Goal: Task Accomplishment & Management: Use online tool/utility

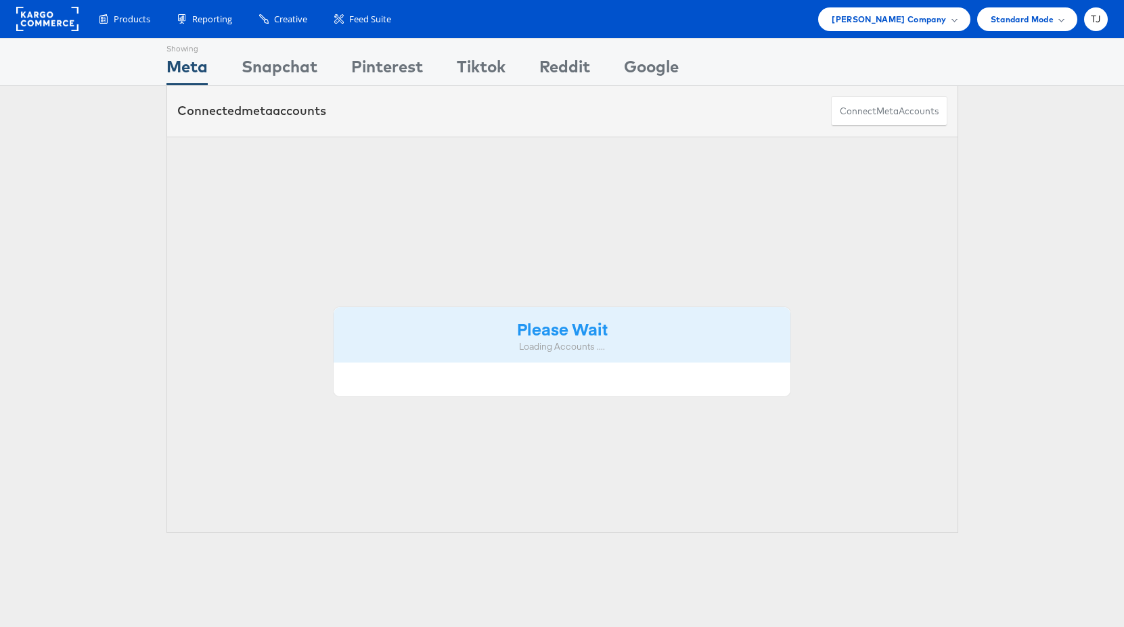
click at [46, 22] on rect at bounding box center [47, 19] width 62 height 24
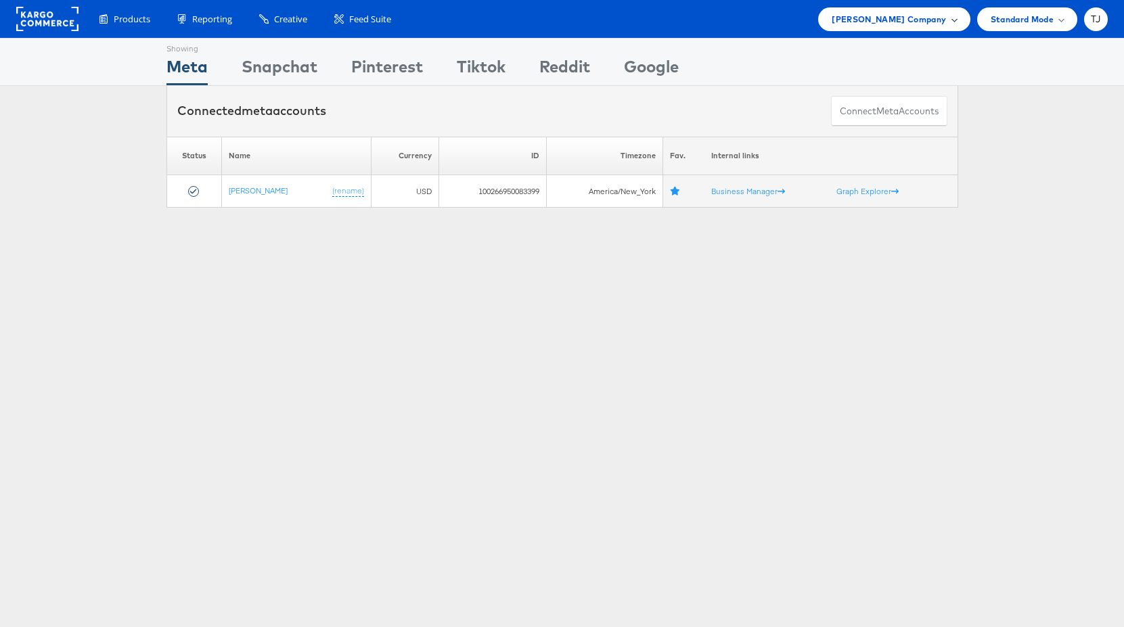
click at [932, 18] on span "[PERSON_NAME] Company" at bounding box center [889, 19] width 114 height 14
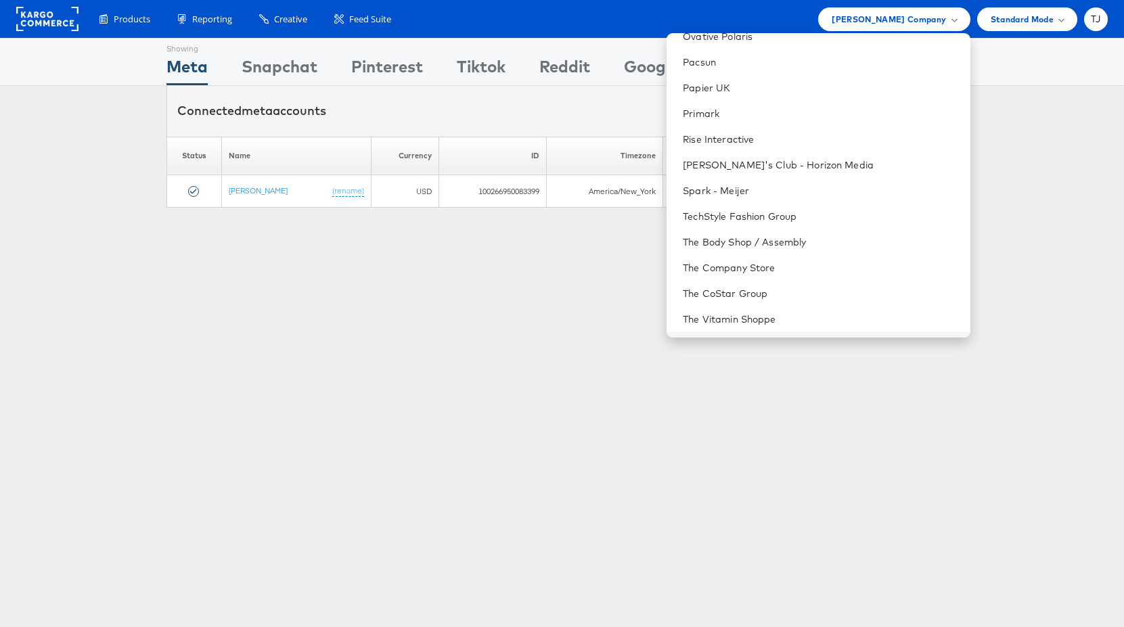
scroll to position [1913, 0]
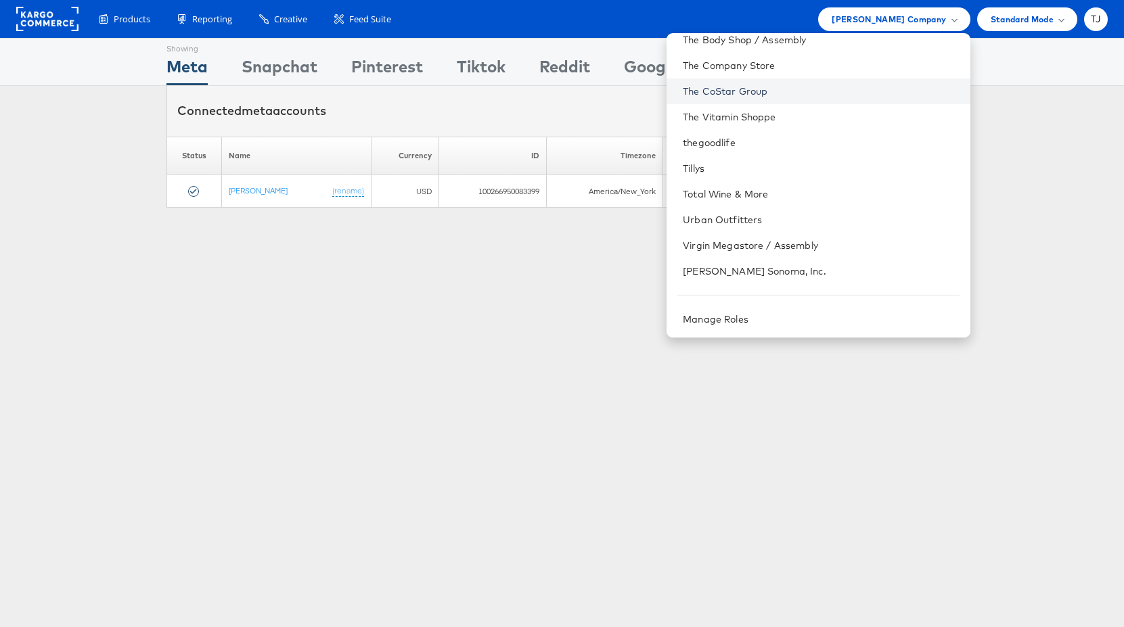
click at [868, 91] on link "The CoStar Group" at bounding box center [821, 92] width 276 height 14
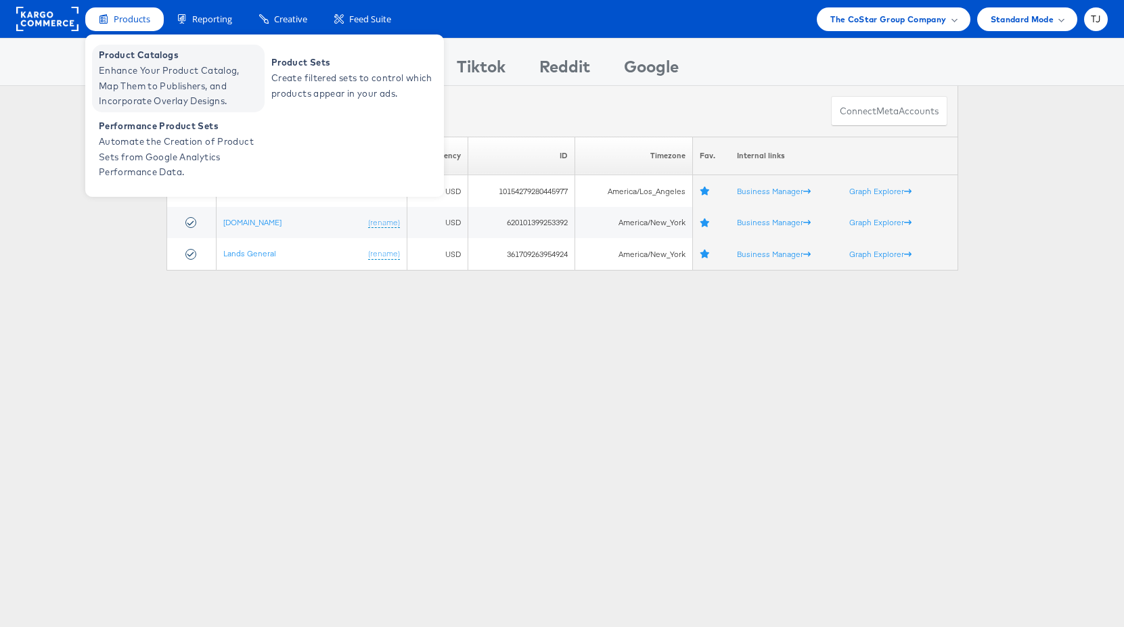
click at [142, 74] on span "Enhance Your Product Catalog, Map Them to Publishers, and Incorporate Overlay D…" at bounding box center [180, 86] width 162 height 46
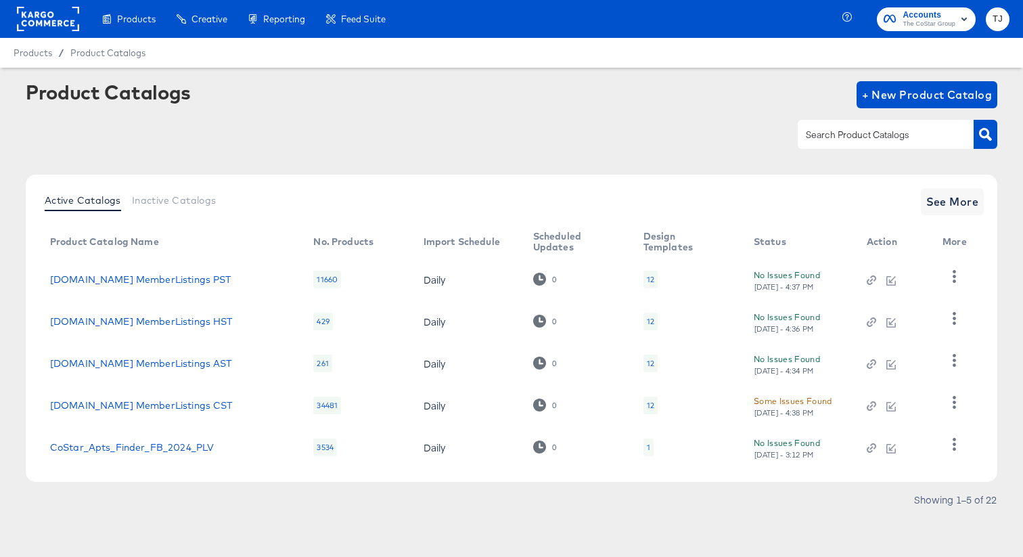
click at [38, 21] on rect at bounding box center [48, 19] width 62 height 24
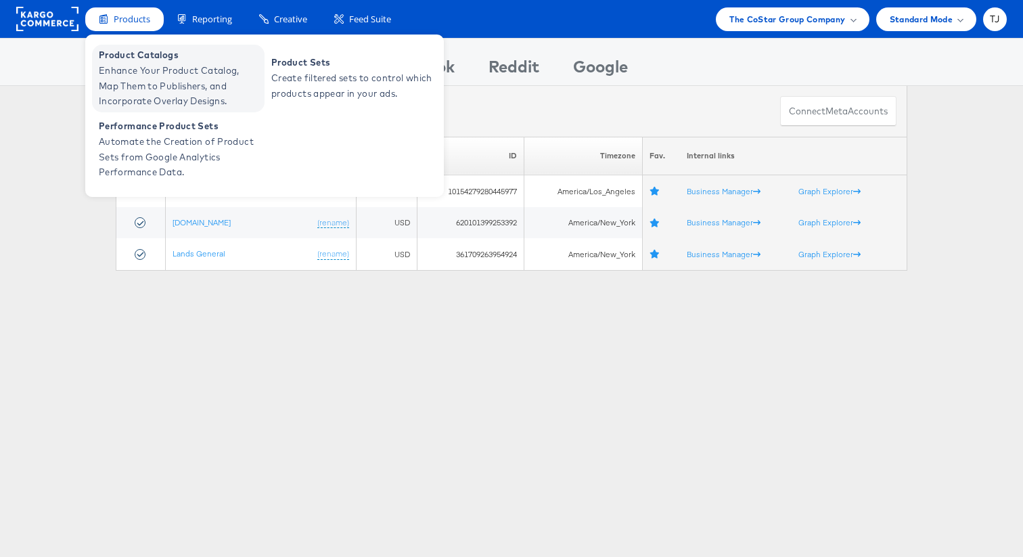
click at [142, 56] on span "Product Catalogs" at bounding box center [180, 55] width 162 height 16
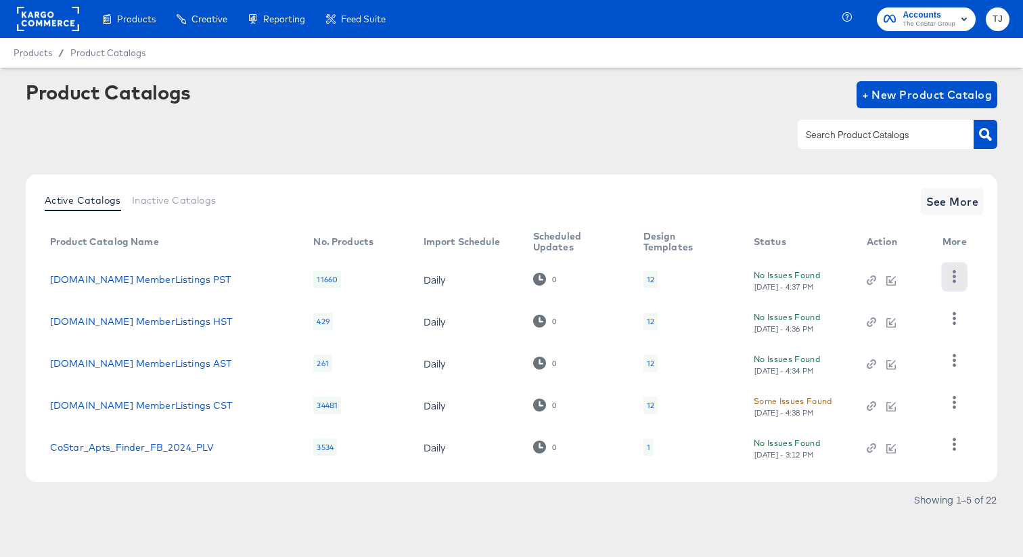
click at [959, 277] on icon "button" at bounding box center [954, 276] width 13 height 13
click at [920, 326] on div "HUD Checks (Internal)" at bounding box center [898, 326] width 135 height 22
drag, startPoint x: 302, startPoint y: 131, endPoint x: 363, endPoint y: 319, distance: 197.5
click at [302, 131] on div at bounding box center [512, 134] width 972 height 30
click at [956, 323] on icon "button" at bounding box center [954, 318] width 3 height 13
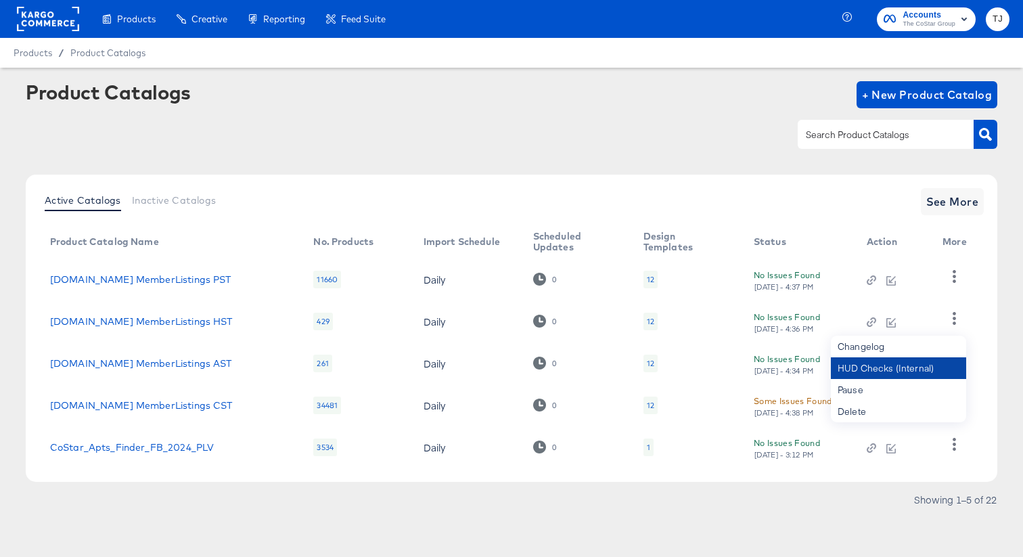
click at [913, 374] on div "HUD Checks (Internal)" at bounding box center [898, 368] width 135 height 22
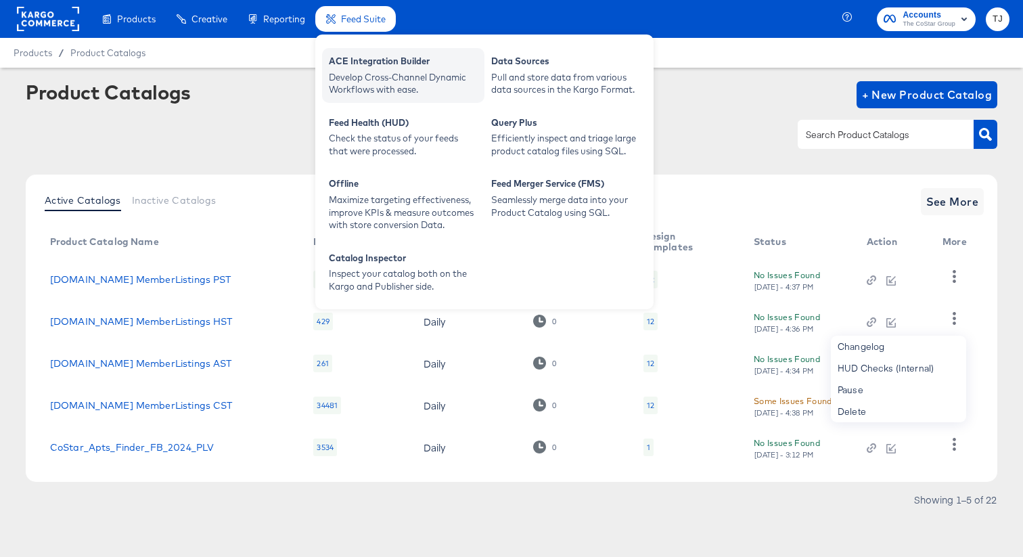
click at [382, 66] on div "ACE Integration Builder" at bounding box center [403, 63] width 149 height 16
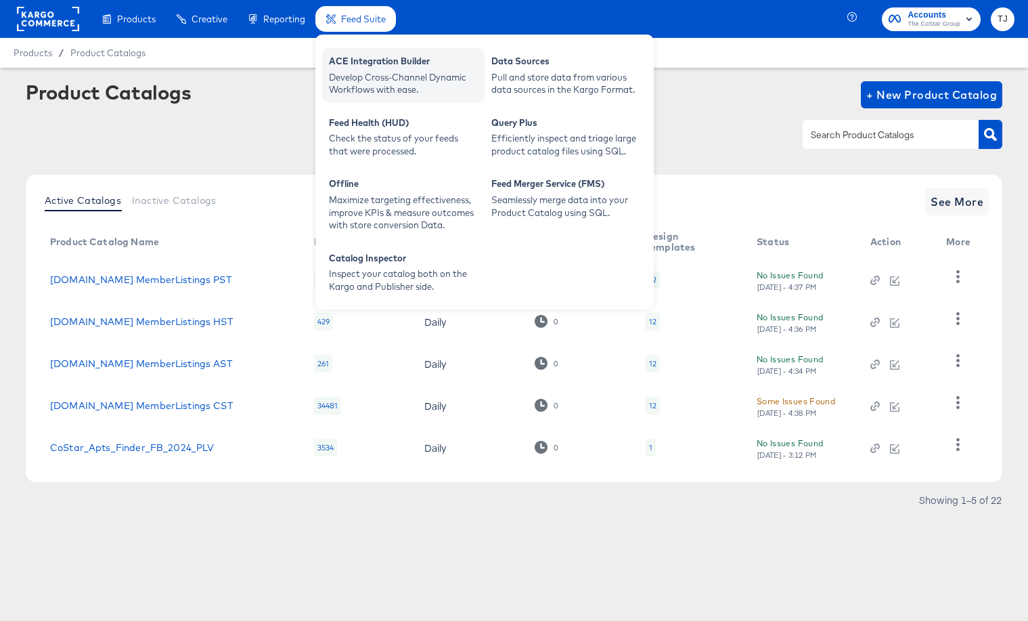
click at [378, 84] on div "Develop Cross-Channel Dynamic Workflows with ease." at bounding box center [403, 83] width 149 height 25
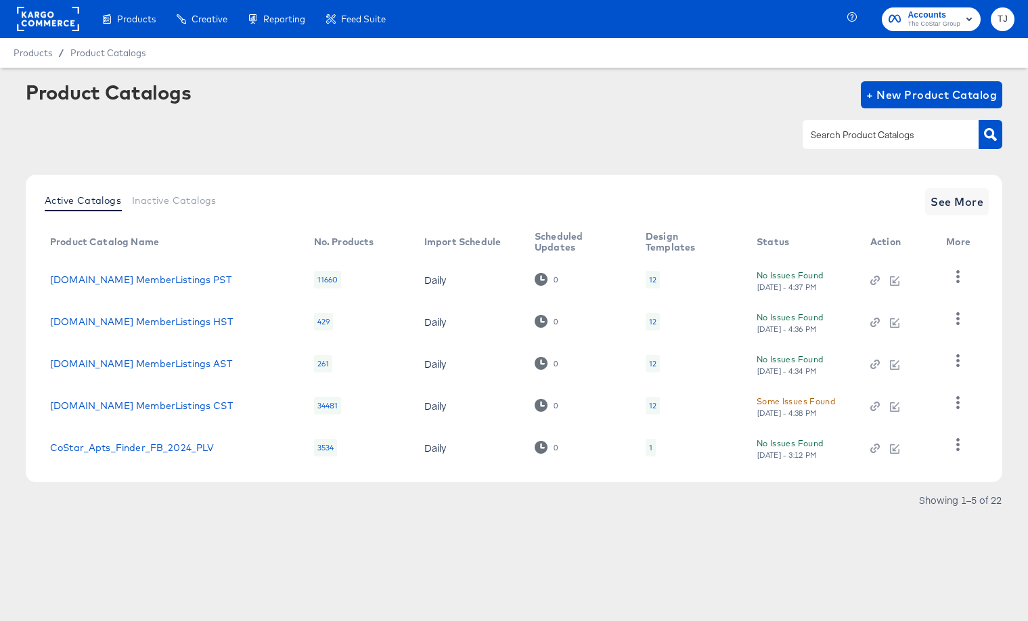
click at [339, 144] on div at bounding box center [514, 134] width 976 height 30
click at [35, 22] on rect at bounding box center [48, 19] width 62 height 24
click at [58, 21] on rect at bounding box center [48, 19] width 62 height 24
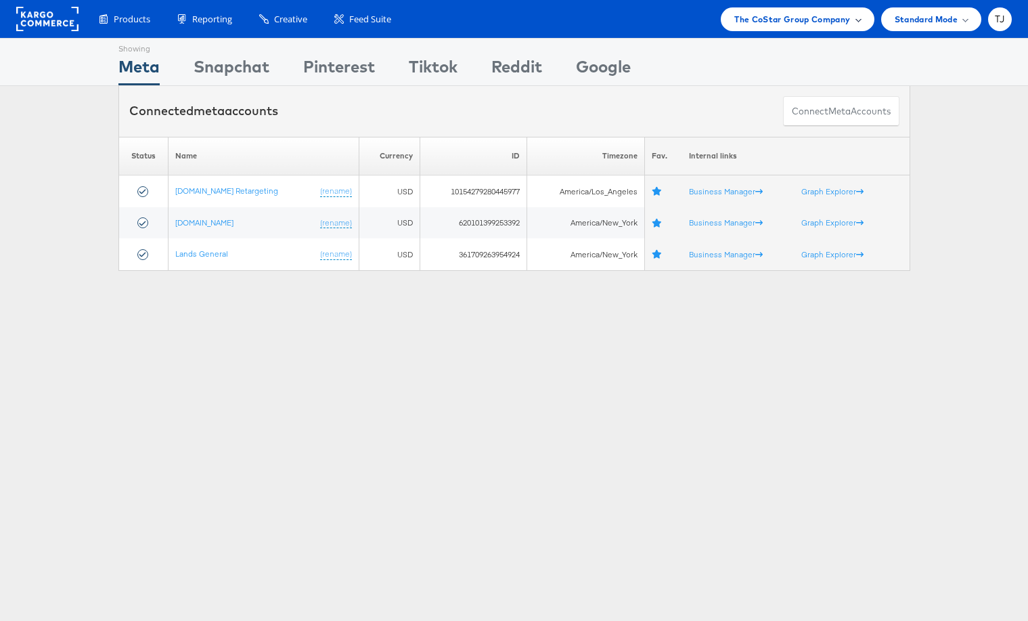
click at [843, 13] on span "The CoStar Group Company" at bounding box center [792, 19] width 116 height 14
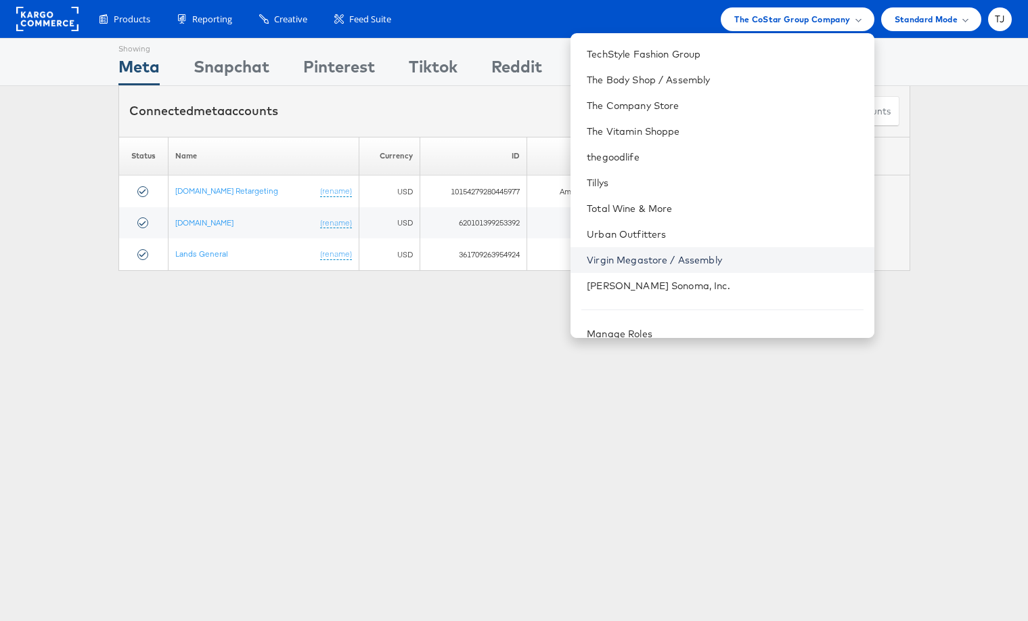
scroll to position [1913, 0]
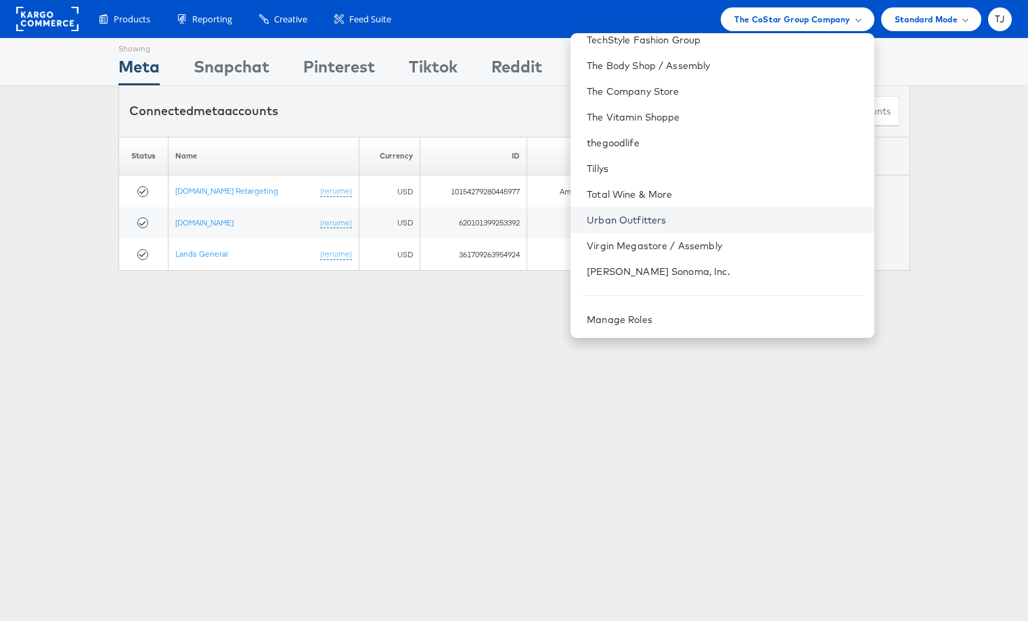
click at [732, 219] on link "Urban Outfitters" at bounding box center [725, 220] width 276 height 14
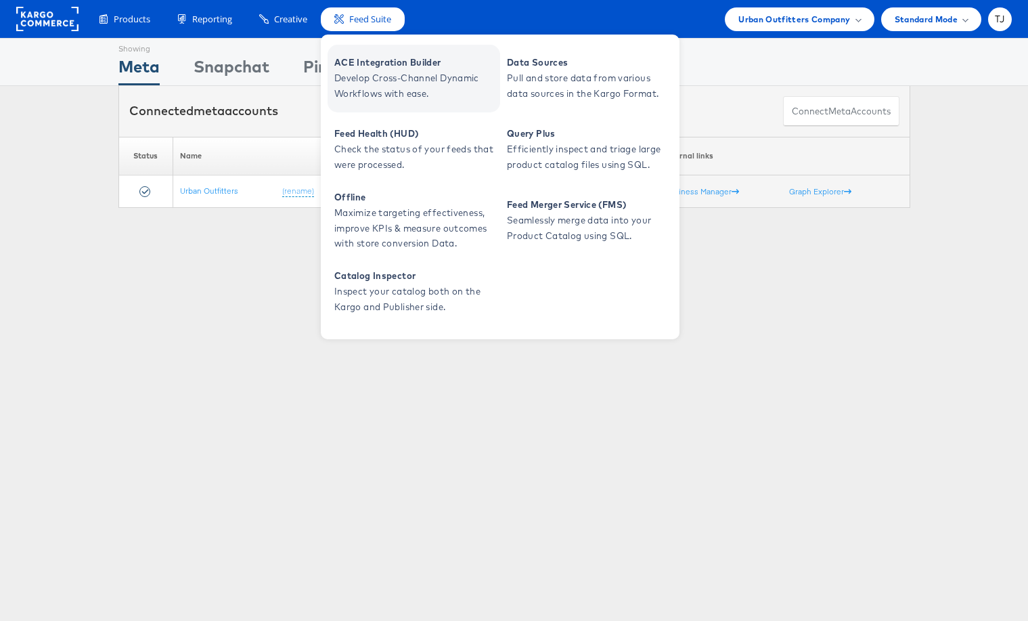
click at [375, 76] on span "Develop Cross-Channel Dynamic Workflows with ease." at bounding box center [415, 85] width 162 height 31
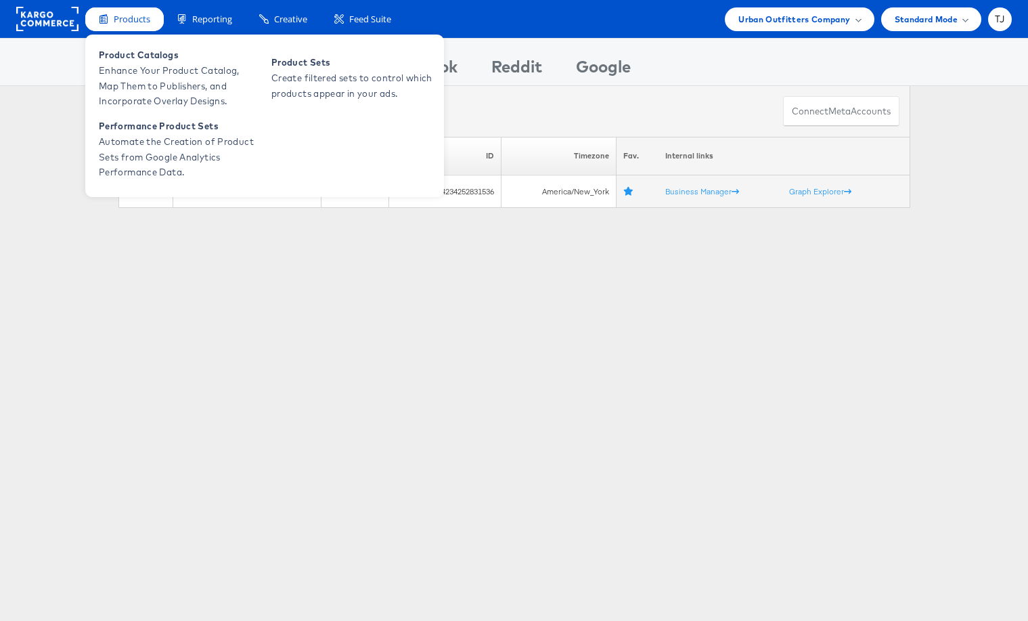
click at [131, 18] on span "Products" at bounding box center [132, 19] width 37 height 13
click at [108, 60] on span "Product Catalogs" at bounding box center [180, 55] width 162 height 16
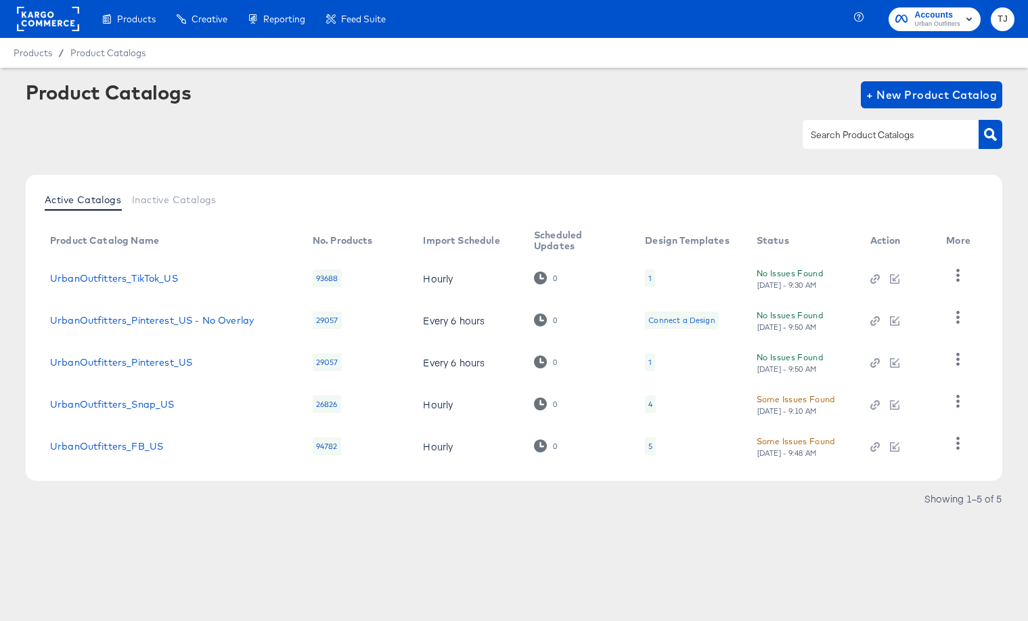
click at [28, 17] on rect at bounding box center [48, 19] width 62 height 24
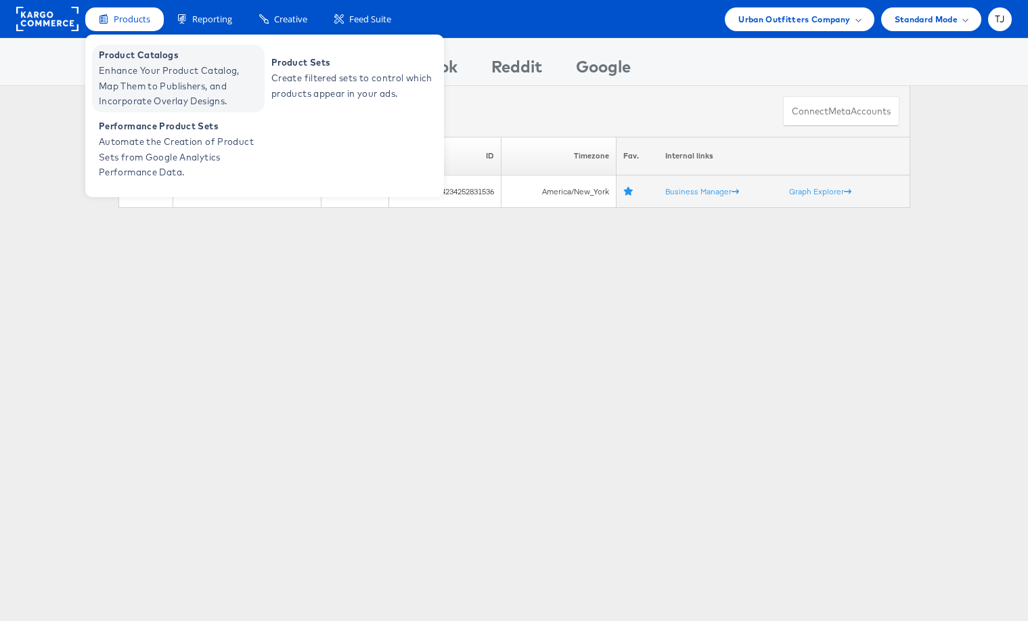
click at [131, 60] on span "Product Catalogs" at bounding box center [180, 55] width 162 height 16
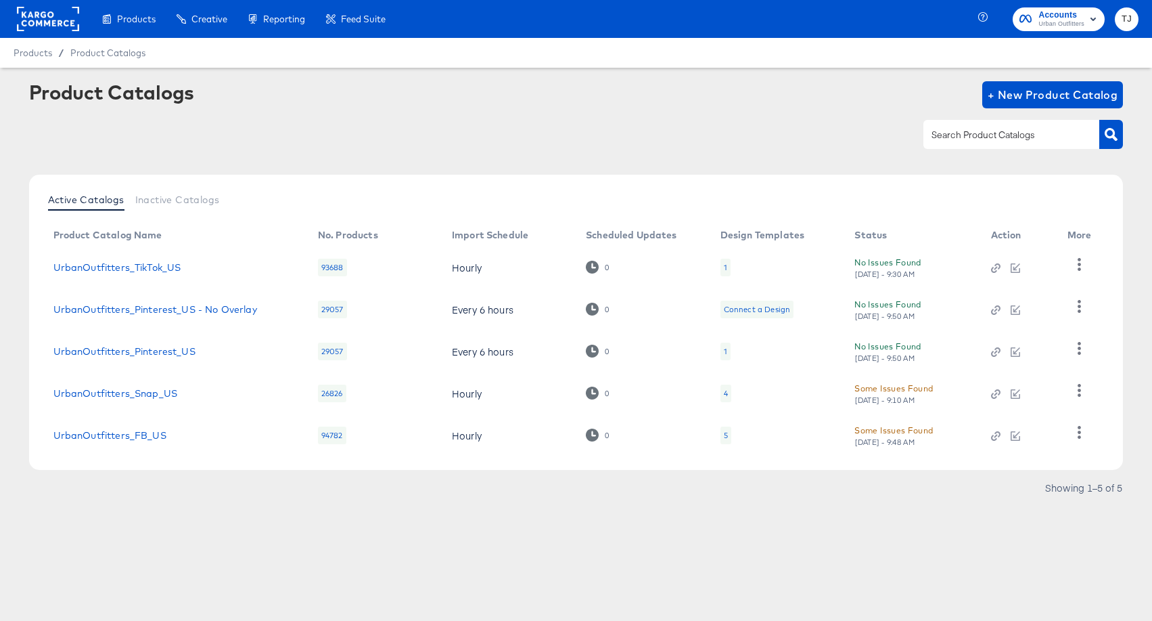
click at [411, 102] on div "Product Catalogs + New Product Catalog" at bounding box center [576, 94] width 1095 height 27
click at [26, 19] on rect at bounding box center [48, 19] width 62 height 24
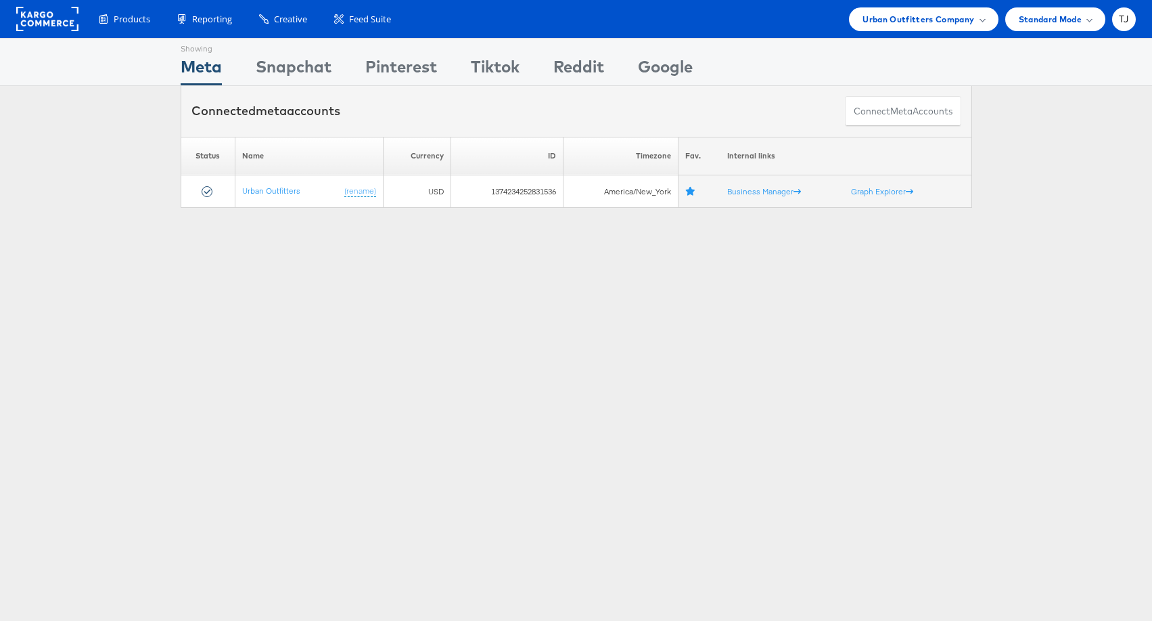
drag, startPoint x: 593, startPoint y: 314, endPoint x: 679, endPoint y: 232, distance: 119.2
click at [598, 299] on div "Showing Meta Showing [GEOGRAPHIC_DATA] Showing Pinterest Showing Tiktok Showing…" at bounding box center [576, 376] width 1152 height 677
click at [956, 17] on span "Urban Outfitters Company" at bounding box center [919, 19] width 112 height 14
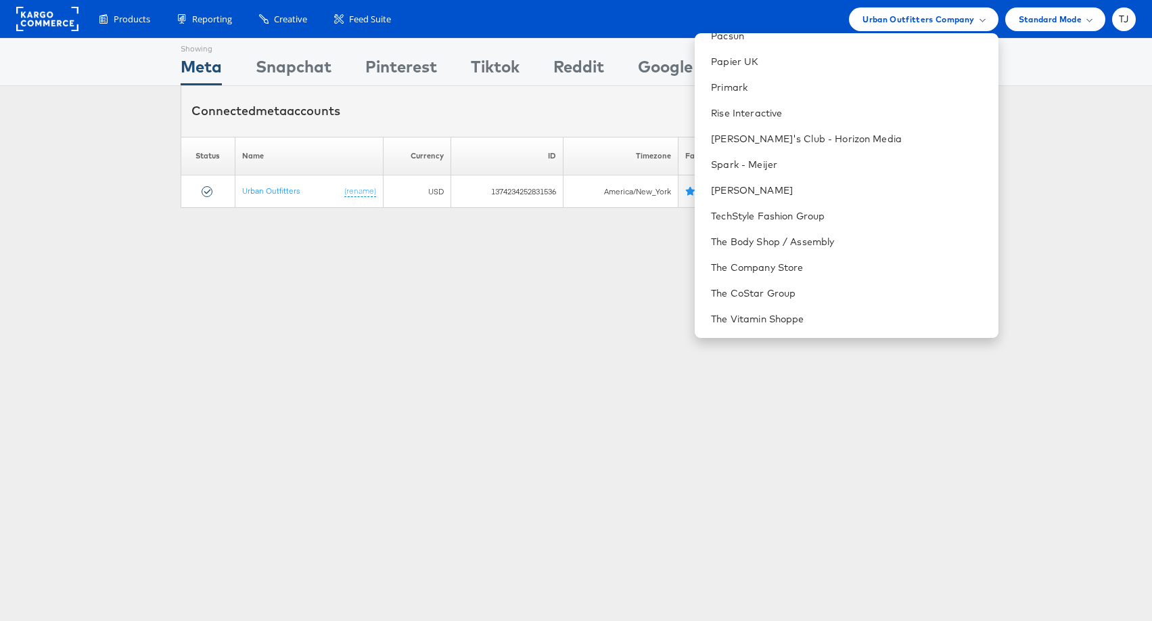
scroll to position [1913, 0]
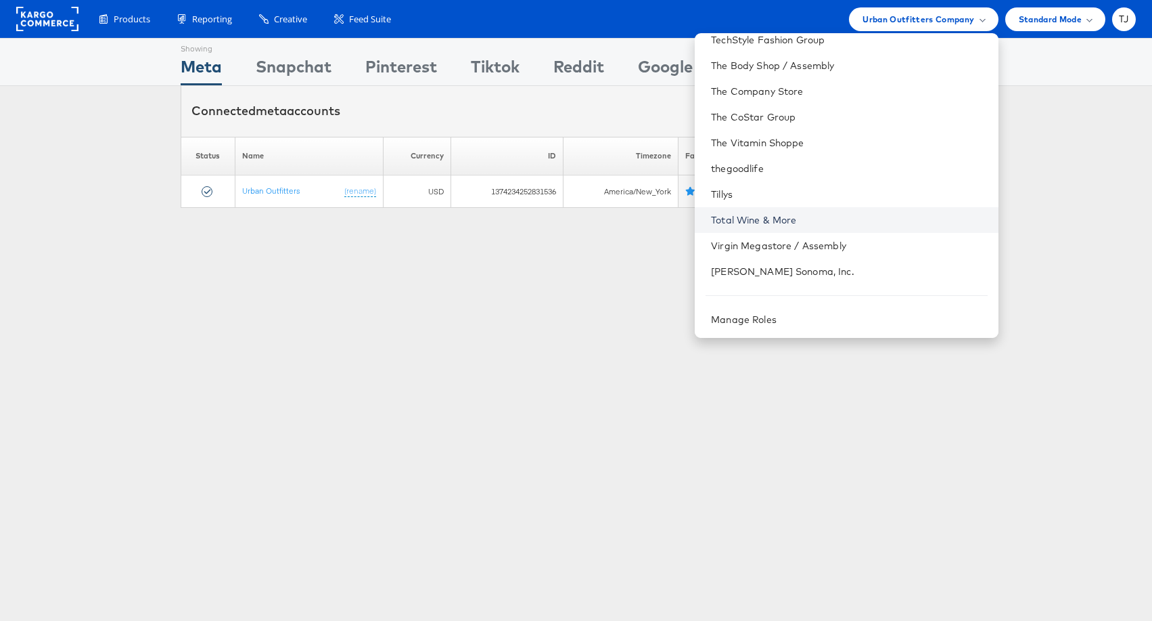
click at [863, 219] on link "Total Wine & More" at bounding box center [849, 220] width 276 height 14
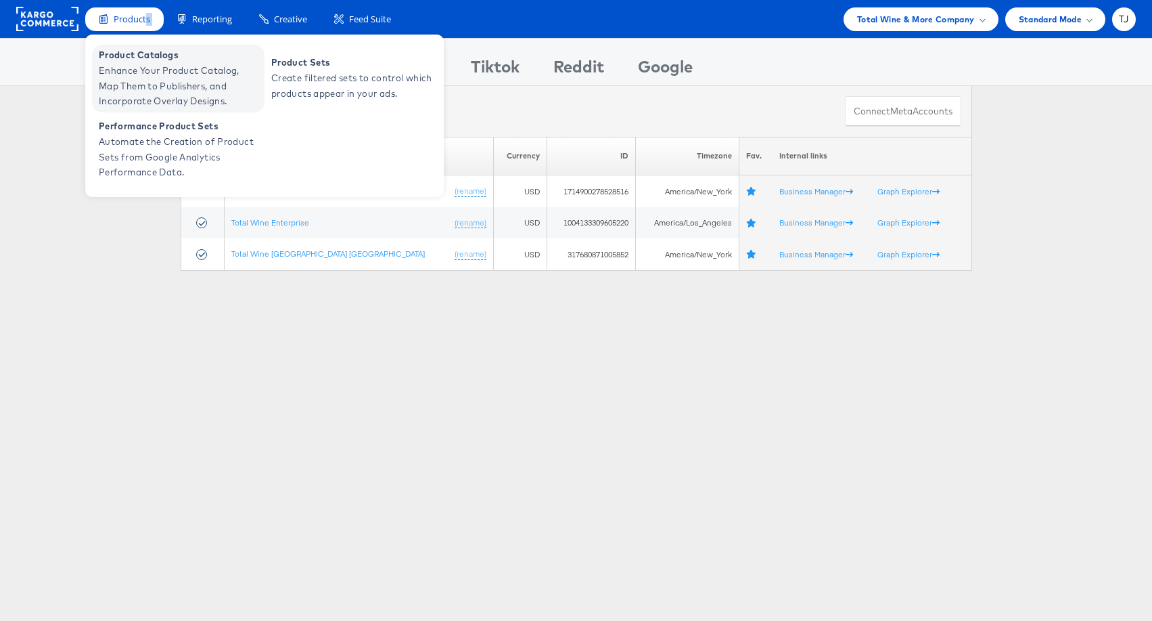
drag, startPoint x: 145, startPoint y: 28, endPoint x: 145, endPoint y: 71, distance: 43.3
click at [145, 31] on div "Products Product Catalogs Enhance Your Product Catalog, Map Them to Publishers,…" at bounding box center [124, 19] width 78 height 24
click at [145, 71] on span "Enhance Your Product Catalog, Map Them to Publishers, and Incorporate Overlay D…" at bounding box center [180, 86] width 162 height 46
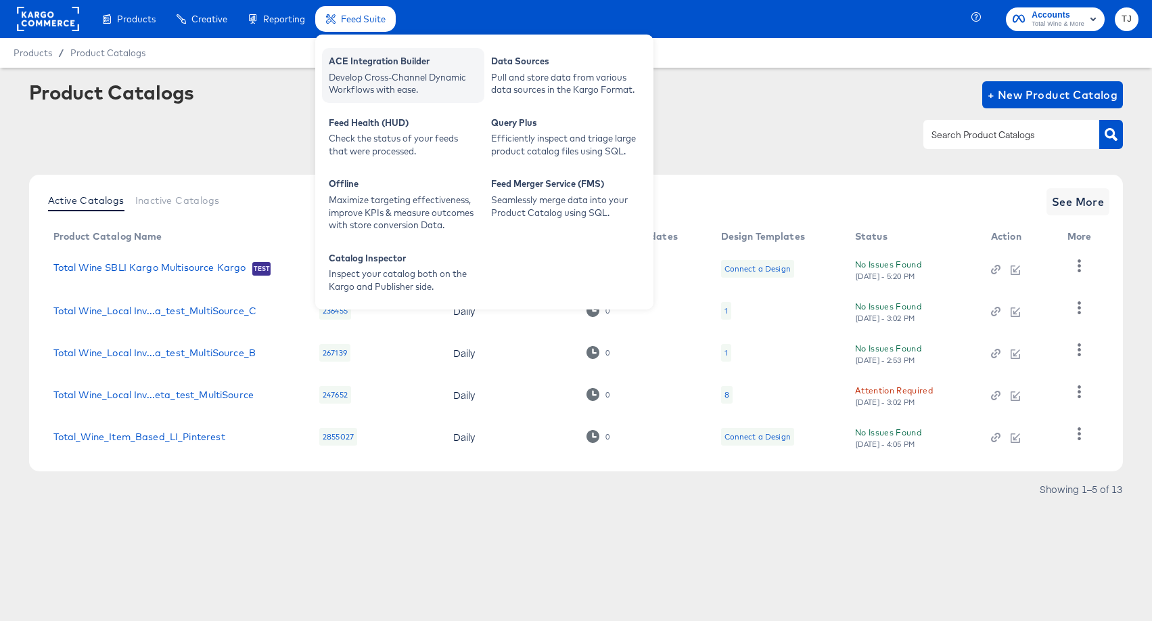
click at [365, 62] on div "ACE Integration Builder" at bounding box center [403, 63] width 149 height 16
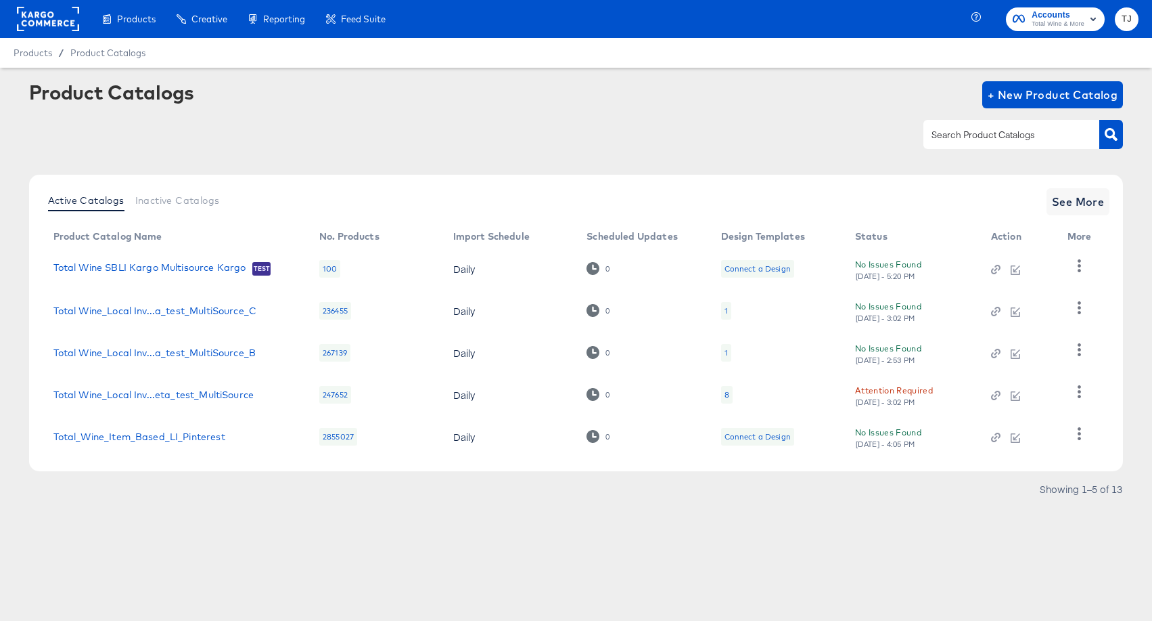
click at [47, 5] on div at bounding box center [48, 19] width 62 height 38
click at [1088, 22] on rect "button" at bounding box center [1093, 19] width 16 height 16
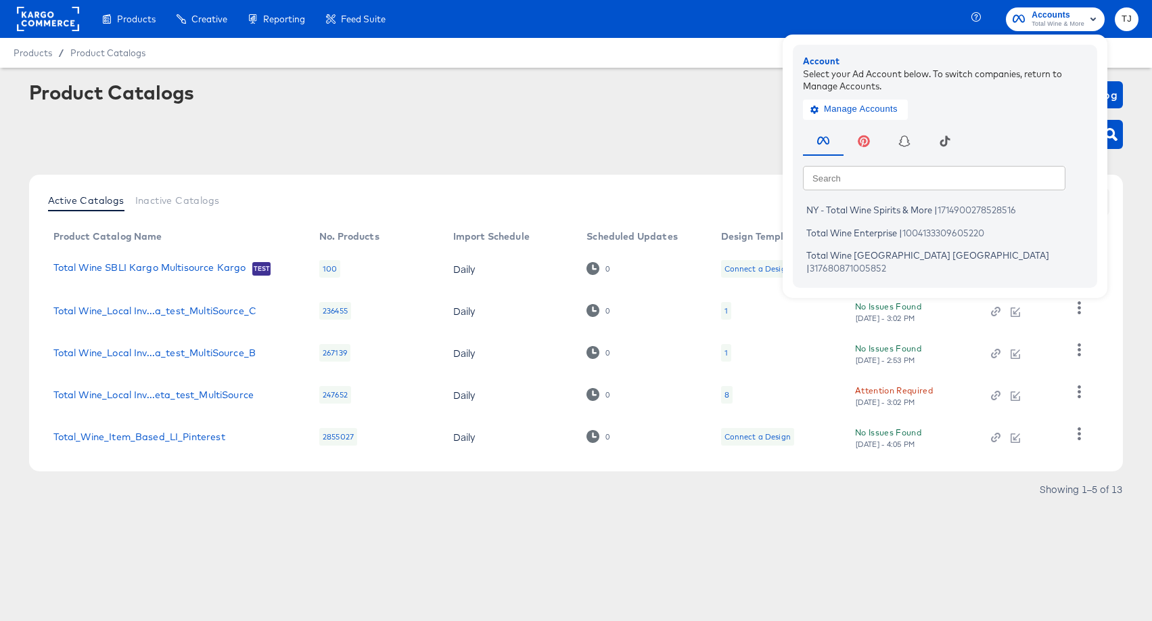
click at [69, 15] on rect at bounding box center [48, 19] width 62 height 24
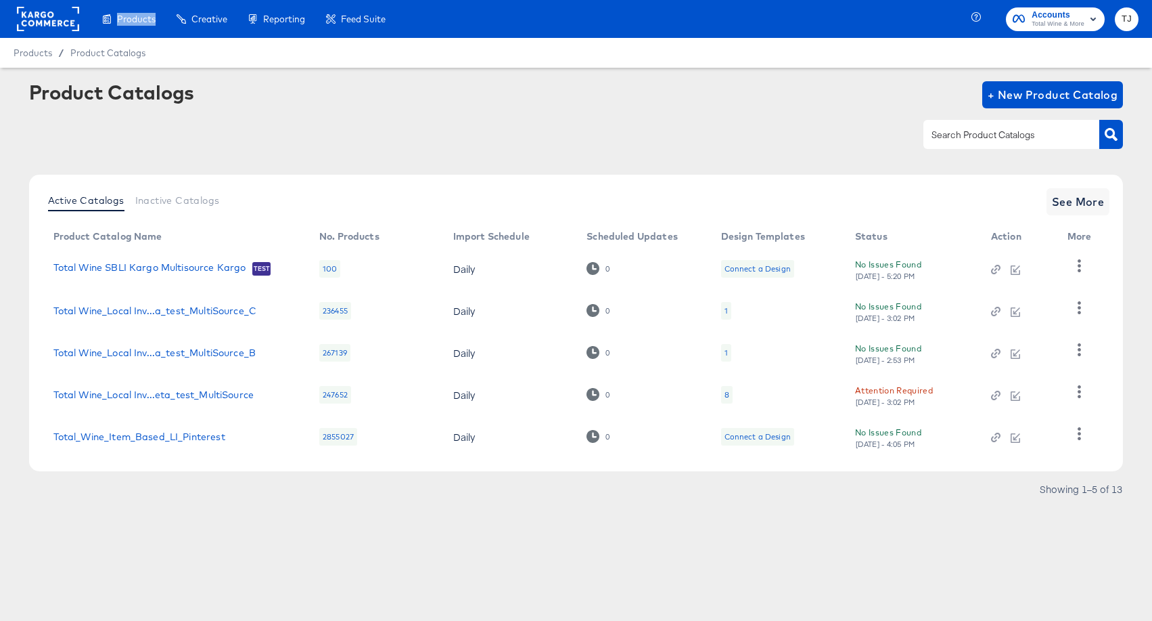
click at [68, 15] on rect at bounding box center [48, 19] width 62 height 24
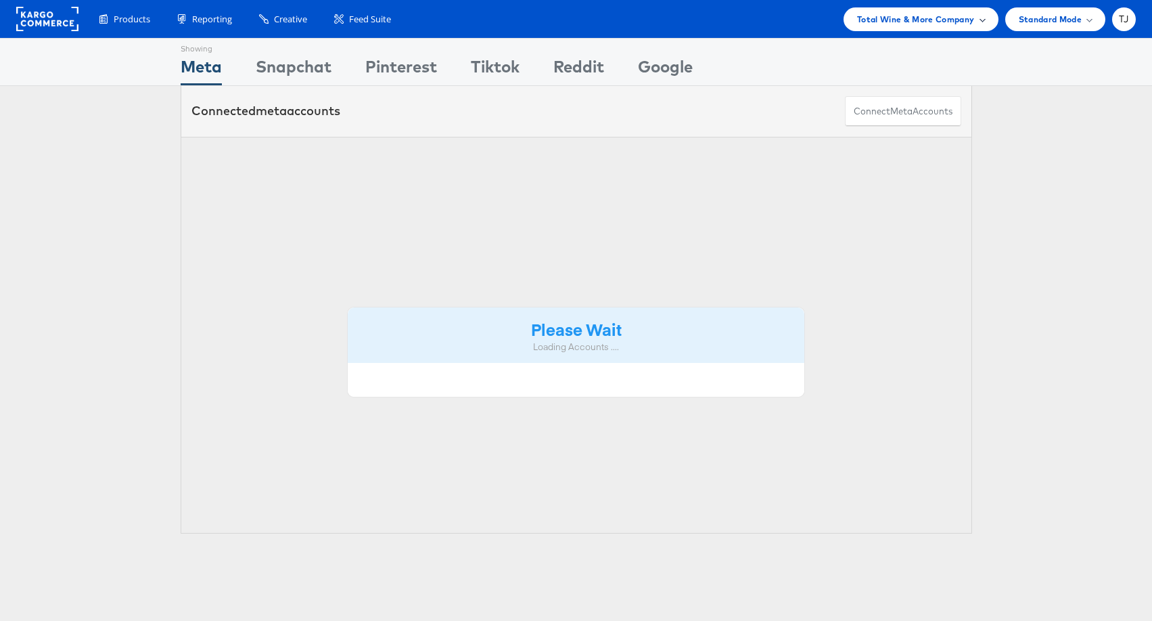
click at [972, 20] on span "Total Wine & More Company" at bounding box center [916, 19] width 118 height 14
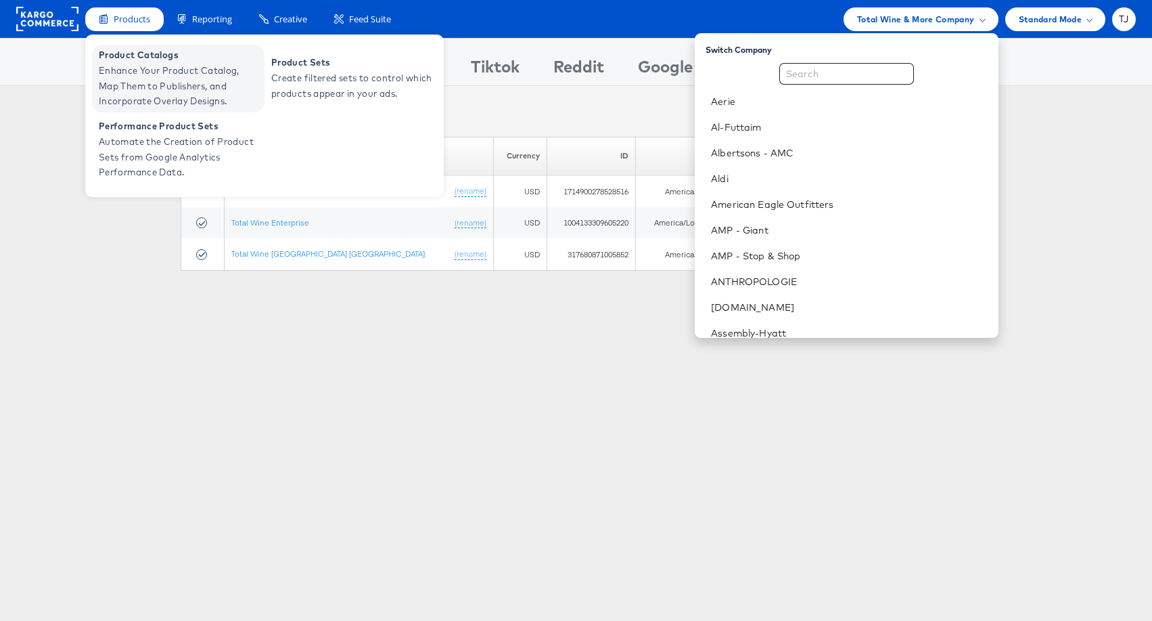
click at [124, 55] on span "Product Catalogs" at bounding box center [180, 55] width 162 height 16
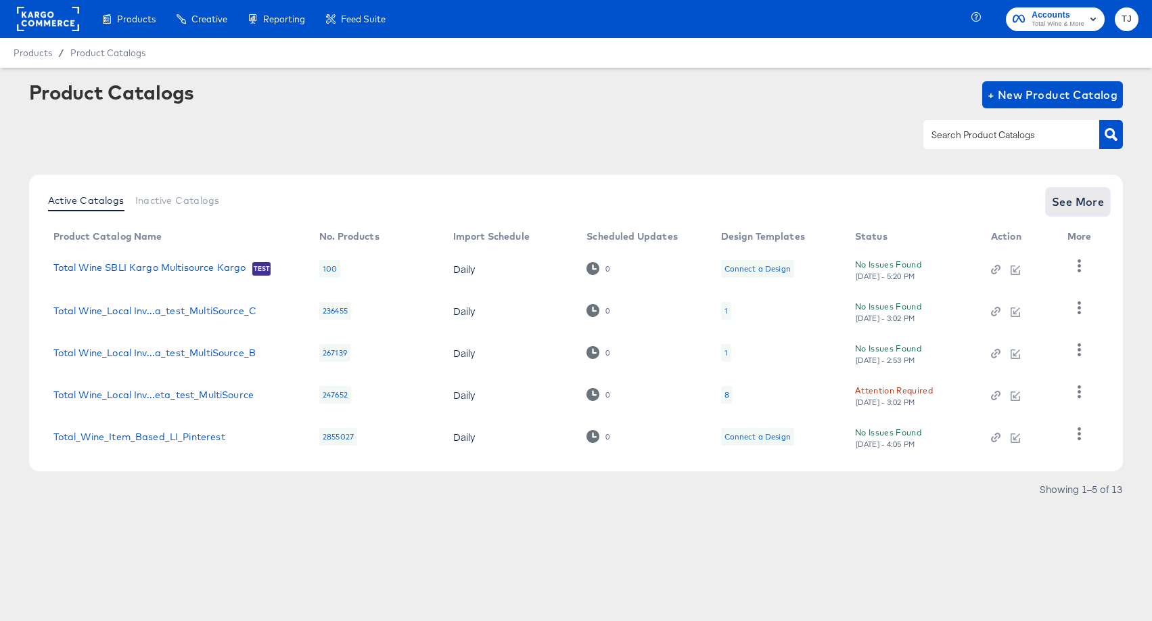
click at [1066, 195] on span "See More" at bounding box center [1078, 201] width 53 height 19
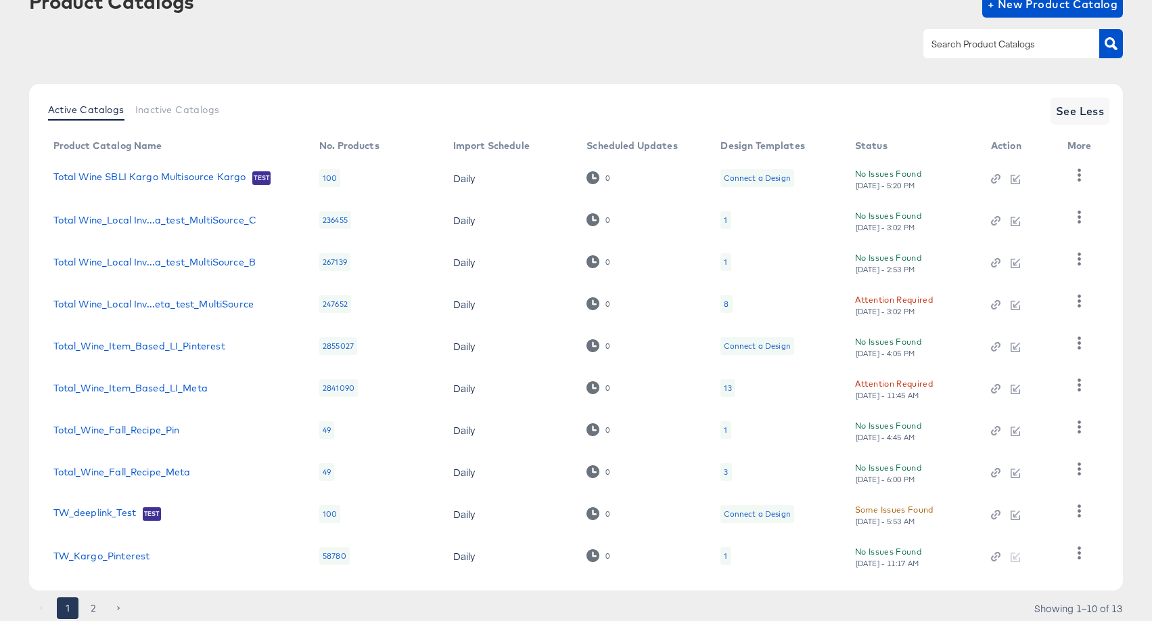
scroll to position [136, 0]
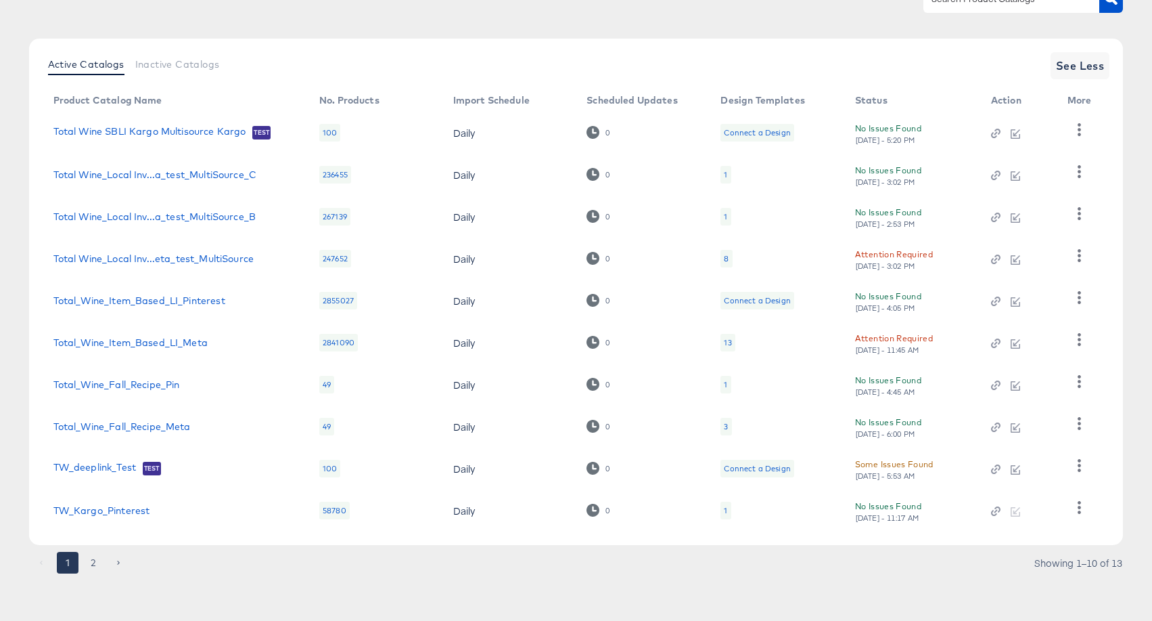
click at [91, 562] on button "2" at bounding box center [94, 563] width 22 height 22
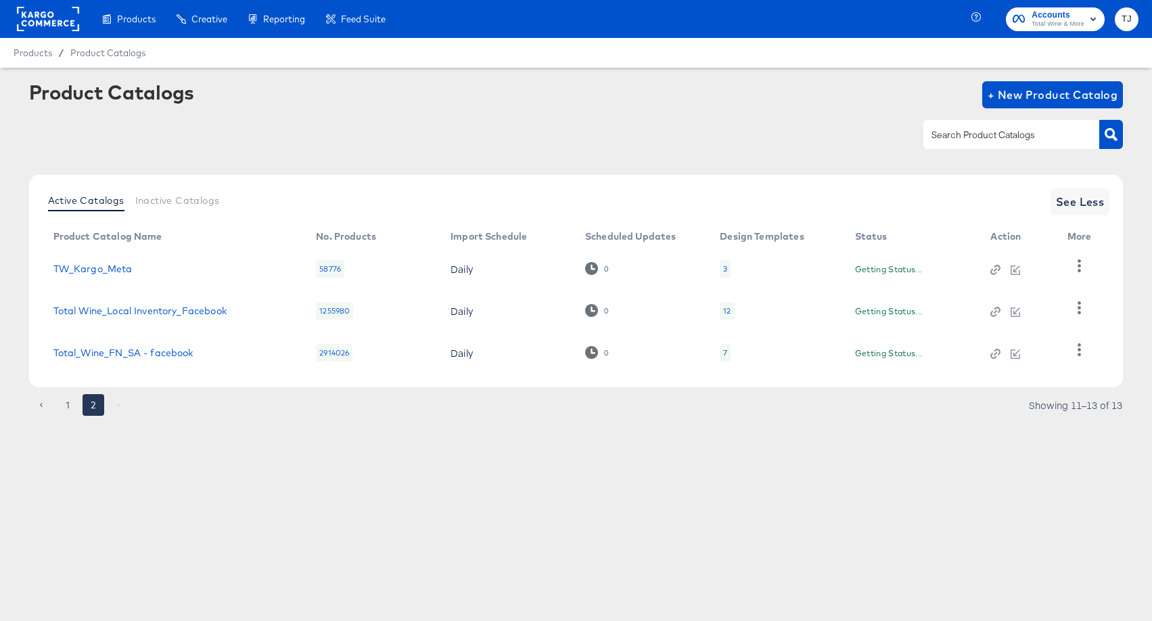
scroll to position [0, 0]
click at [171, 311] on link "Total Wine_Local Inventory_Facebook" at bounding box center [139, 310] width 173 height 11
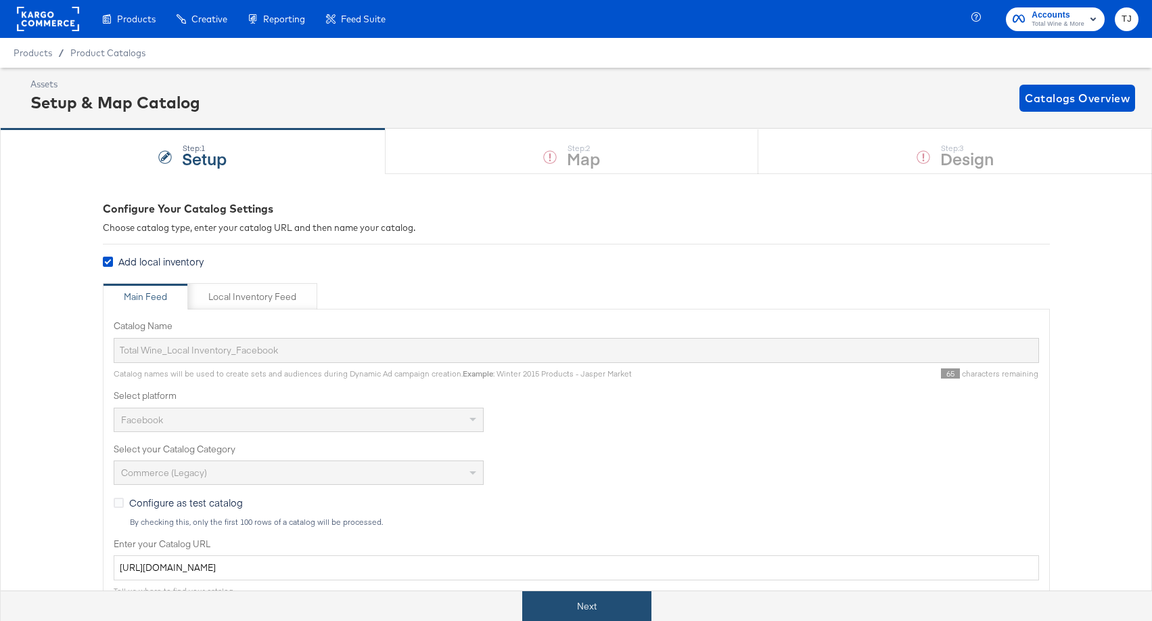
click at [562, 605] on button "Next" at bounding box center [586, 606] width 129 height 30
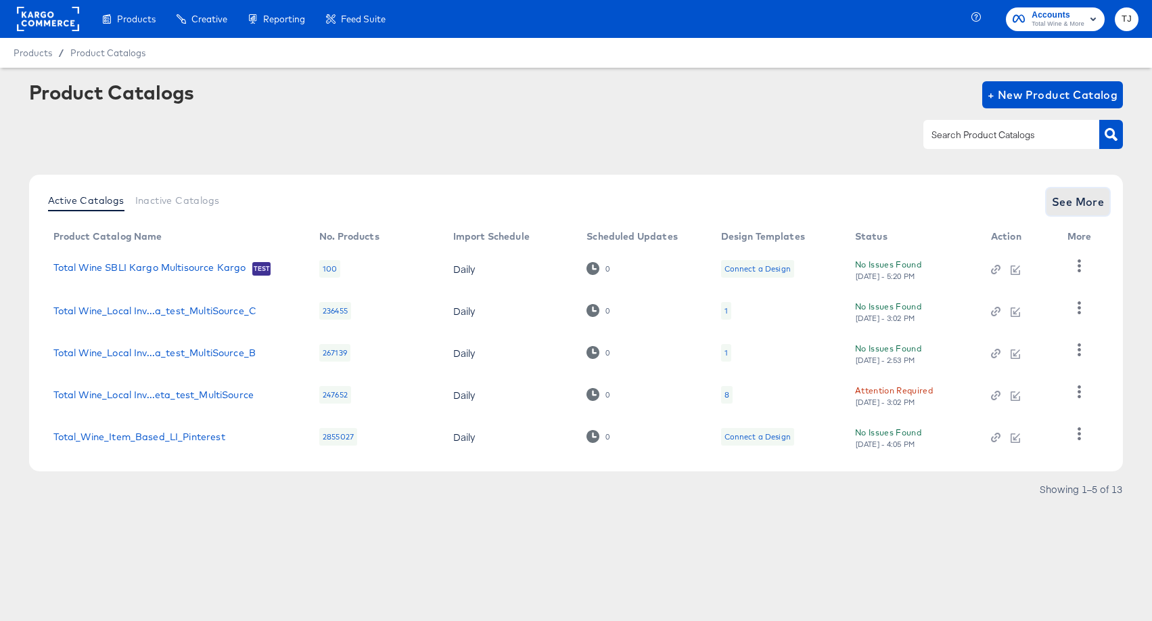
click at [1067, 201] on span "See More" at bounding box center [1078, 201] width 53 height 19
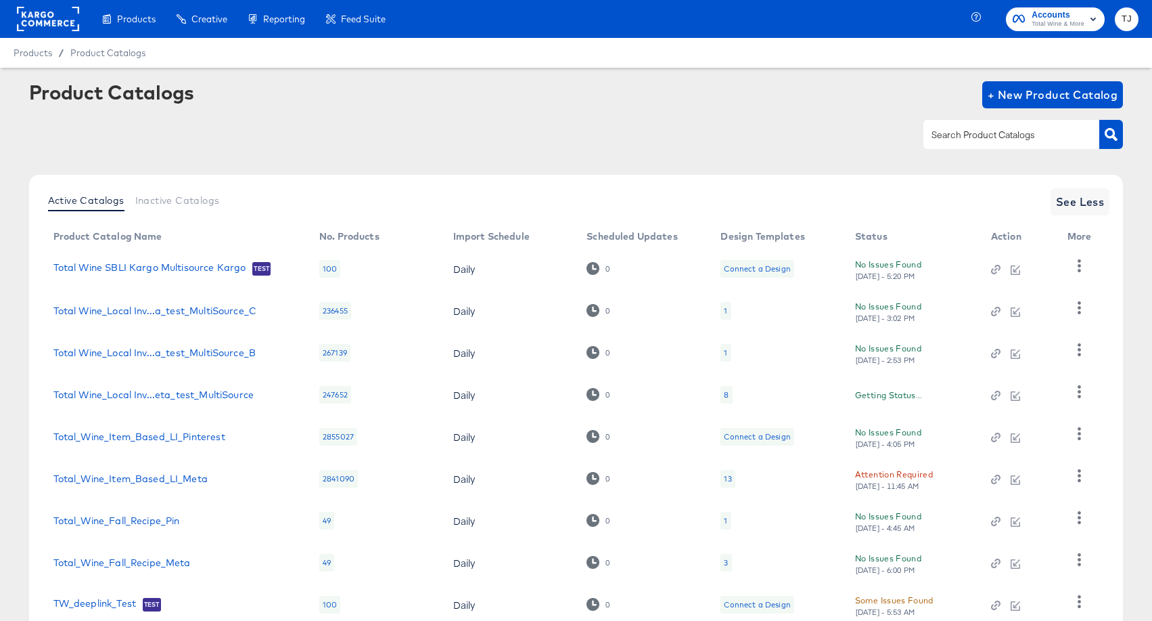
scroll to position [136, 0]
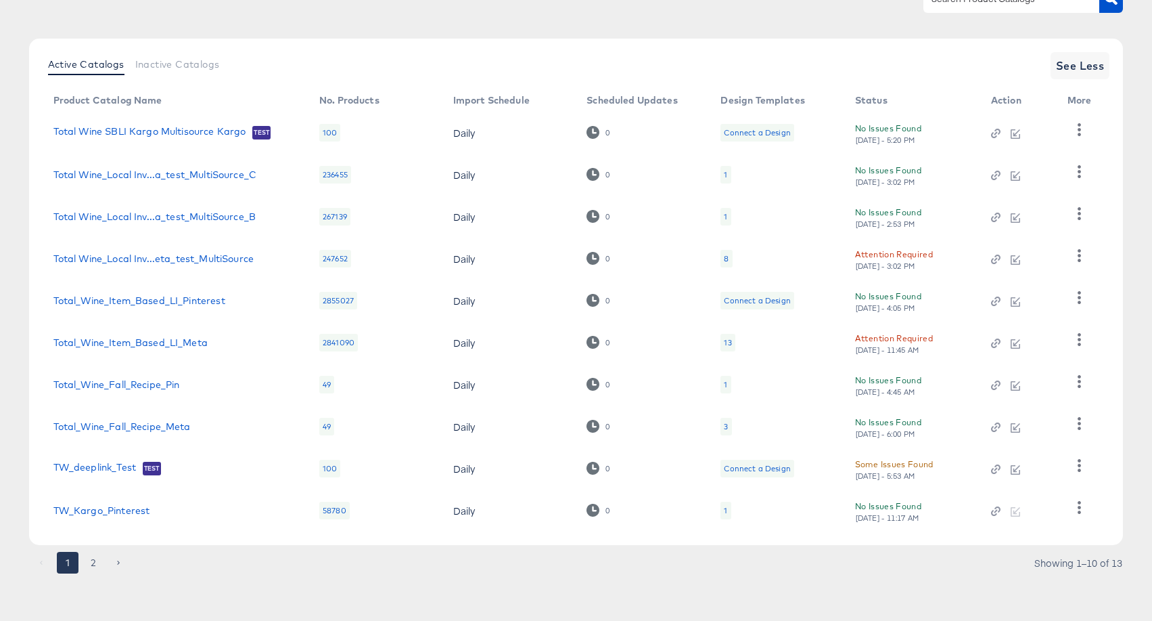
click at [89, 566] on button "2" at bounding box center [94, 563] width 22 height 22
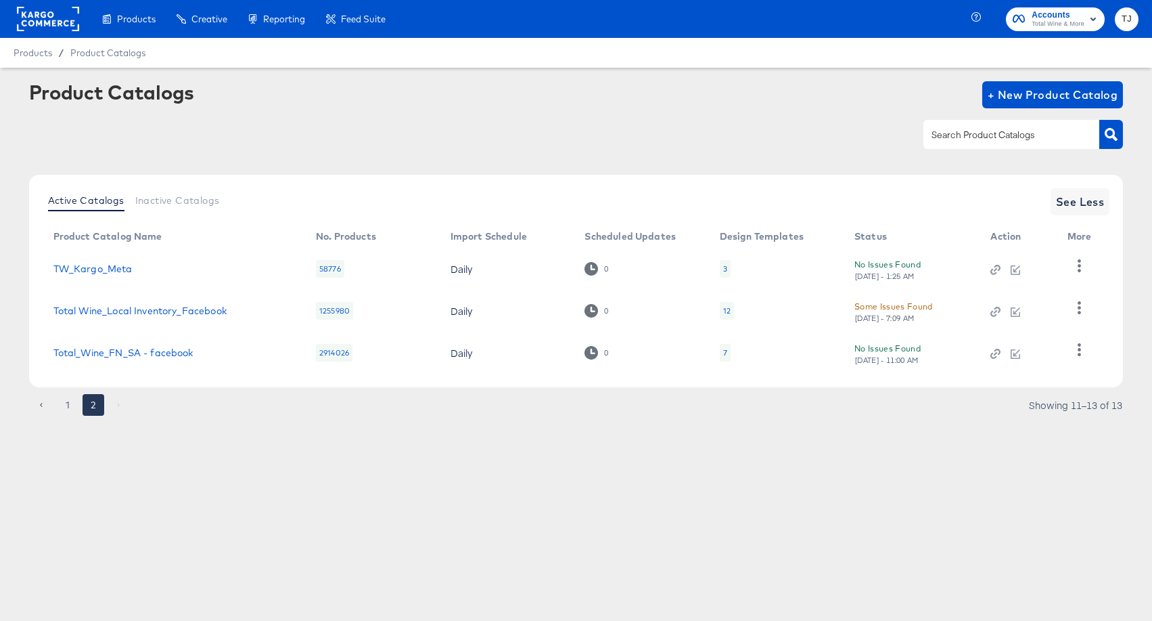
scroll to position [0, 0]
click at [1077, 311] on icon "button" at bounding box center [1079, 307] width 13 height 13
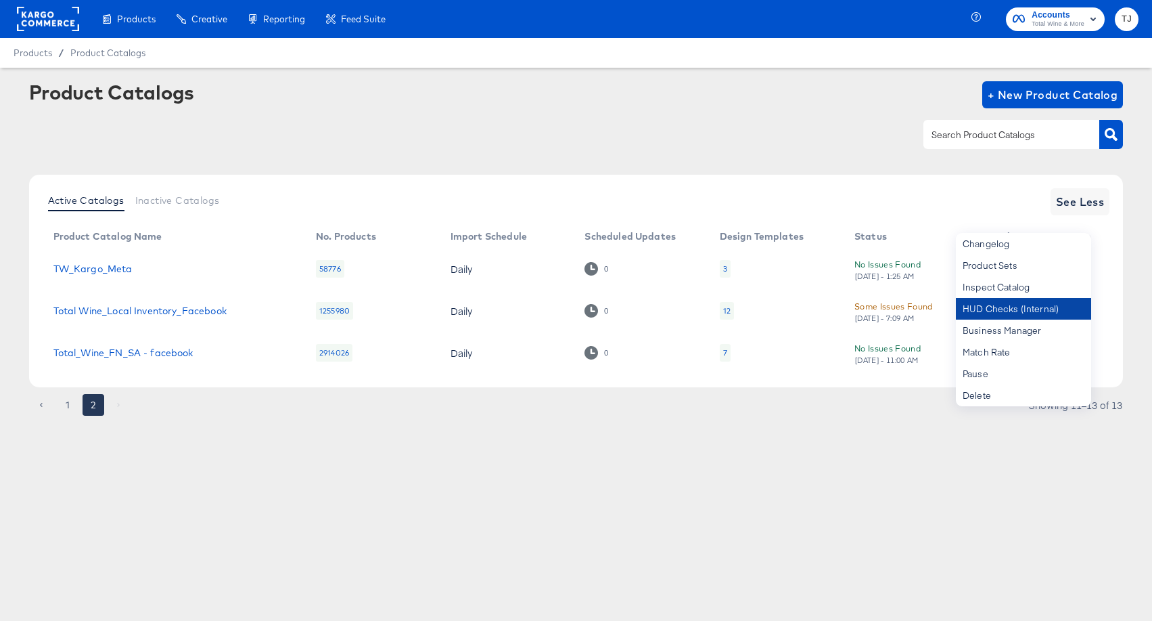
click at [1043, 307] on div "HUD Checks (Internal)" at bounding box center [1023, 309] width 135 height 22
click at [40, 25] on rect at bounding box center [48, 19] width 62 height 24
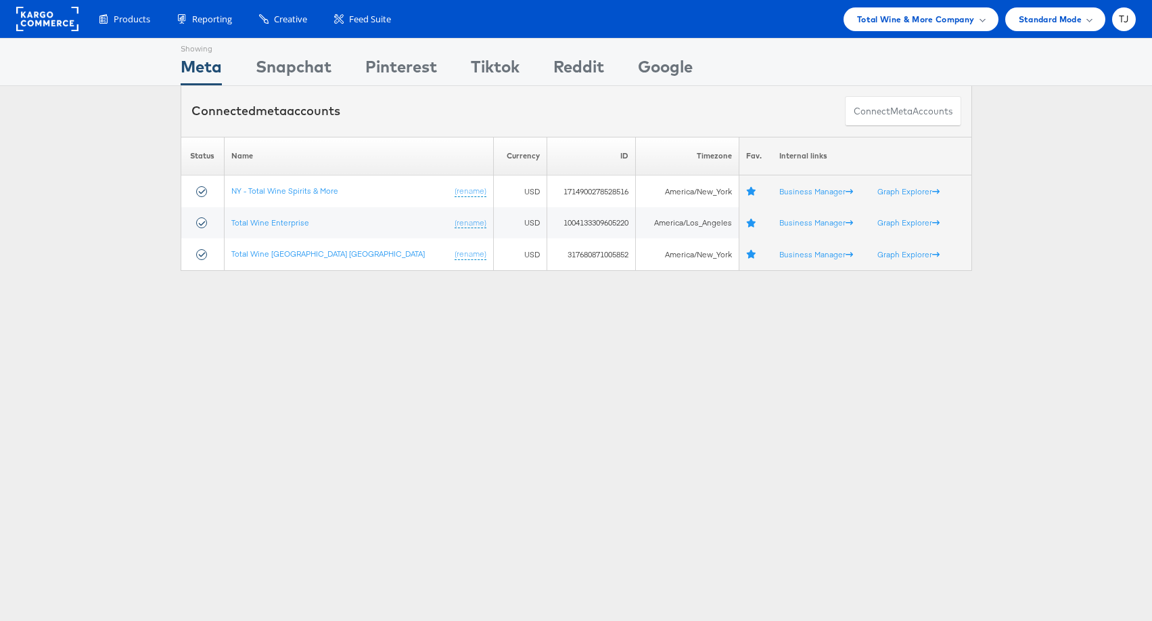
drag, startPoint x: 980, startPoint y: 21, endPoint x: 979, endPoint y: 35, distance: 13.6
click at [980, 21] on span at bounding box center [982, 19] width 7 height 7
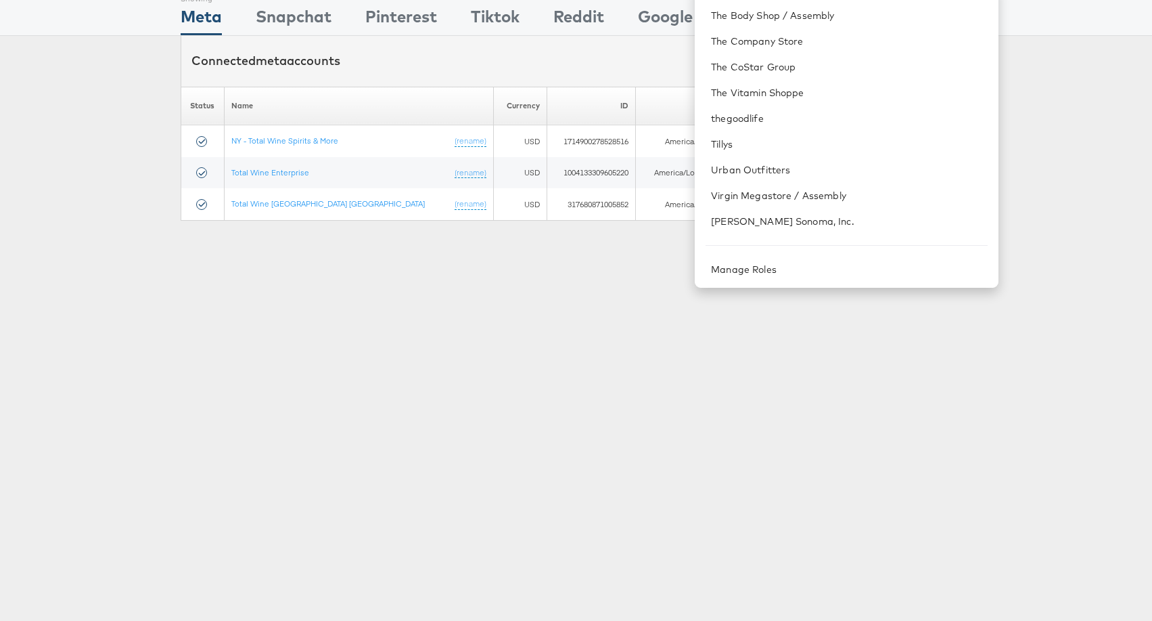
scroll to position [94, 0]
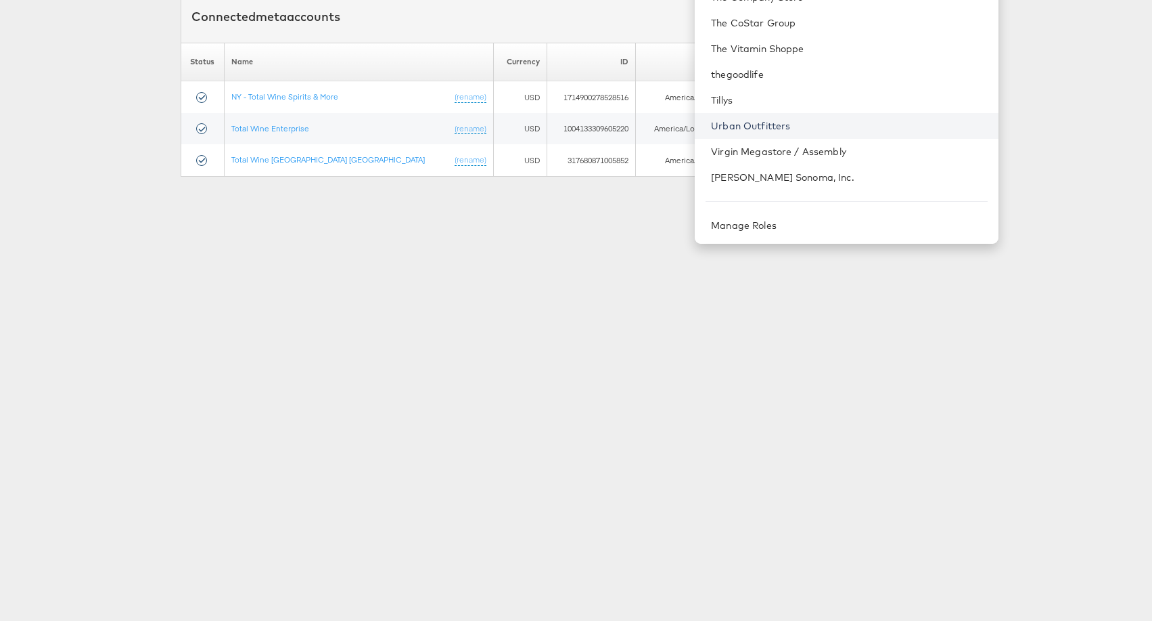
click at [876, 127] on link "Urban Outfitters" at bounding box center [849, 126] width 276 height 14
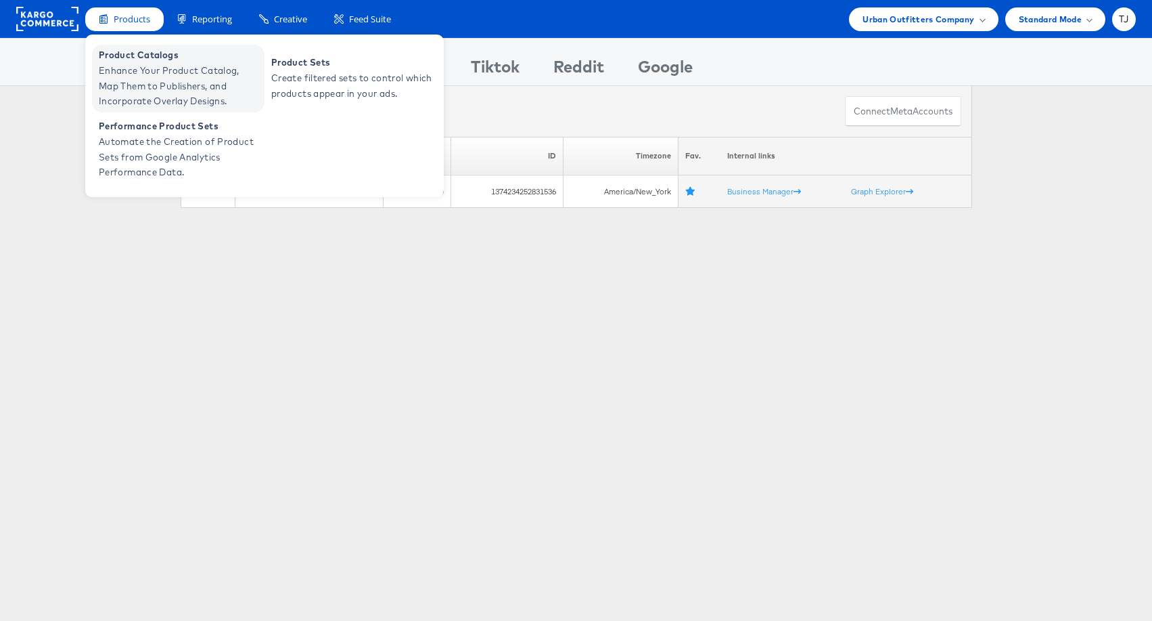
click at [133, 72] on span "Enhance Your Product Catalog, Map Them to Publishers, and Incorporate Overlay D…" at bounding box center [180, 86] width 162 height 46
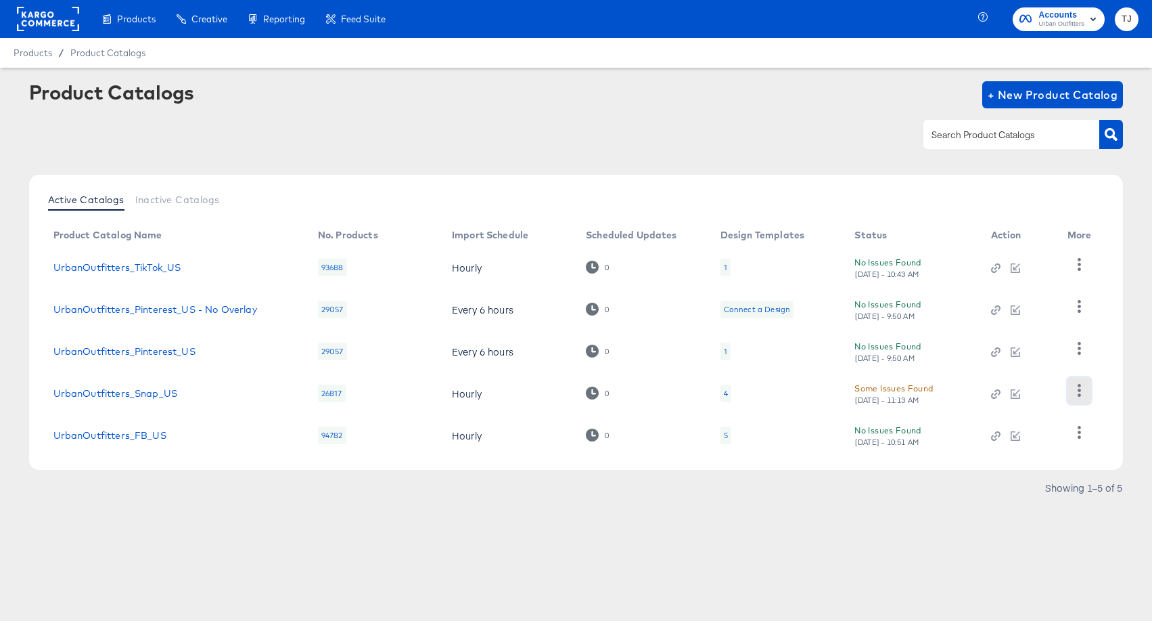
click at [1078, 390] on icon "button" at bounding box center [1079, 390] width 13 height 13
click at [1020, 317] on div "HUD Checks (Internal)" at bounding box center [1023, 323] width 135 height 22
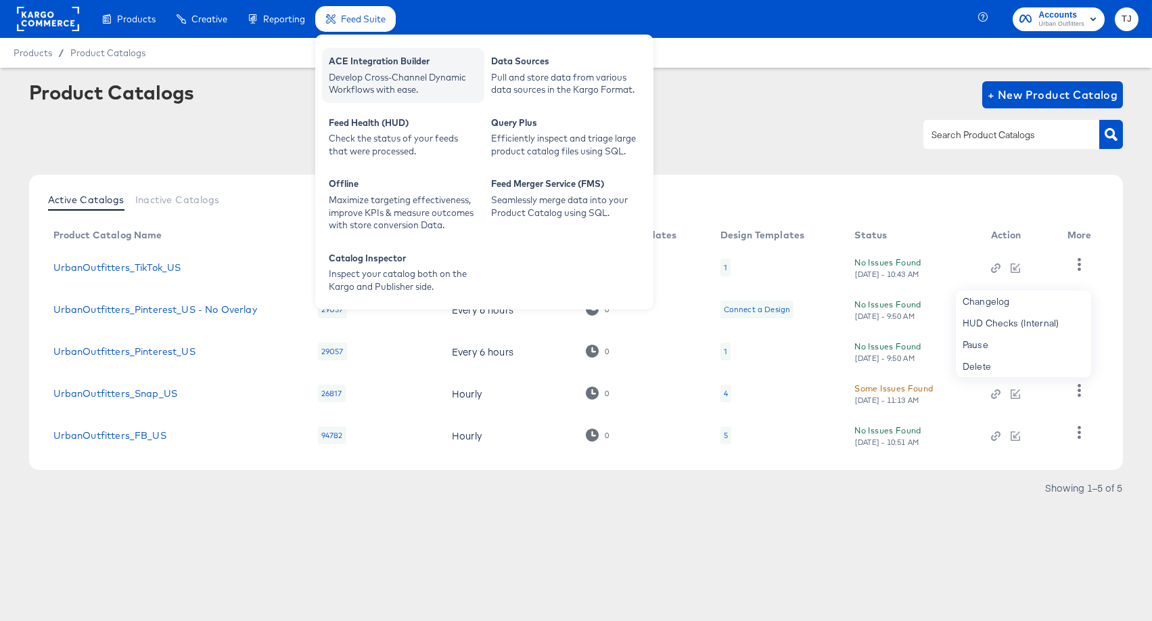
click at [366, 86] on div "Develop Cross-Channel Dynamic Workflows with ease." at bounding box center [403, 83] width 149 height 25
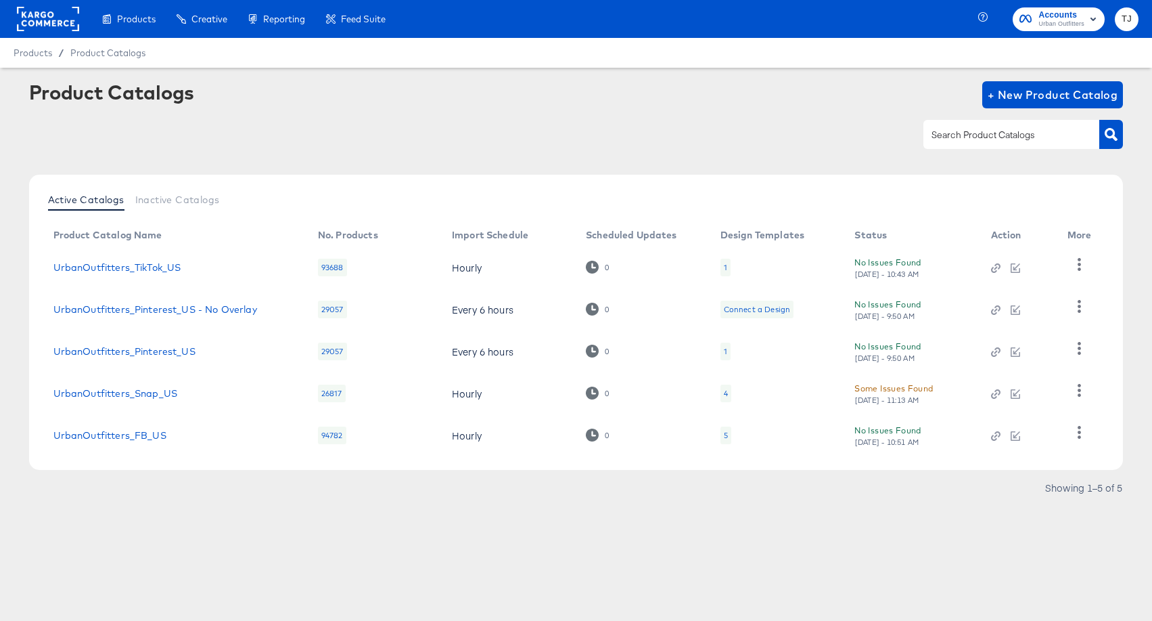
click at [33, 11] on rect at bounding box center [48, 19] width 62 height 24
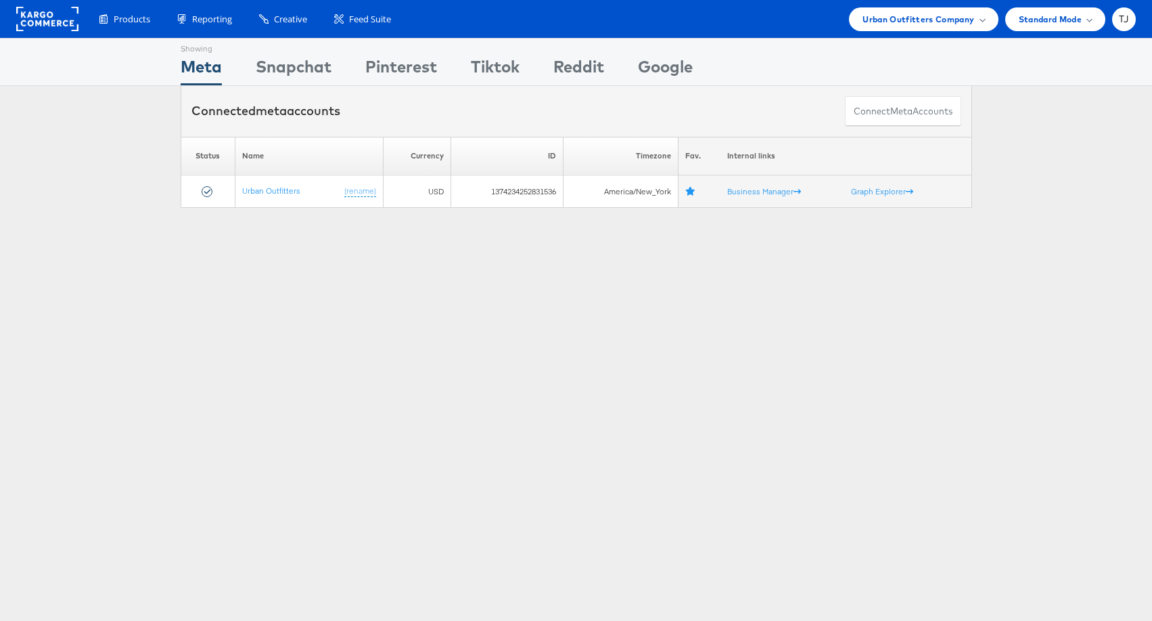
drag, startPoint x: 981, startPoint y: 20, endPoint x: 959, endPoint y: 110, distance: 92.7
click at [981, 19] on span at bounding box center [982, 19] width 7 height 7
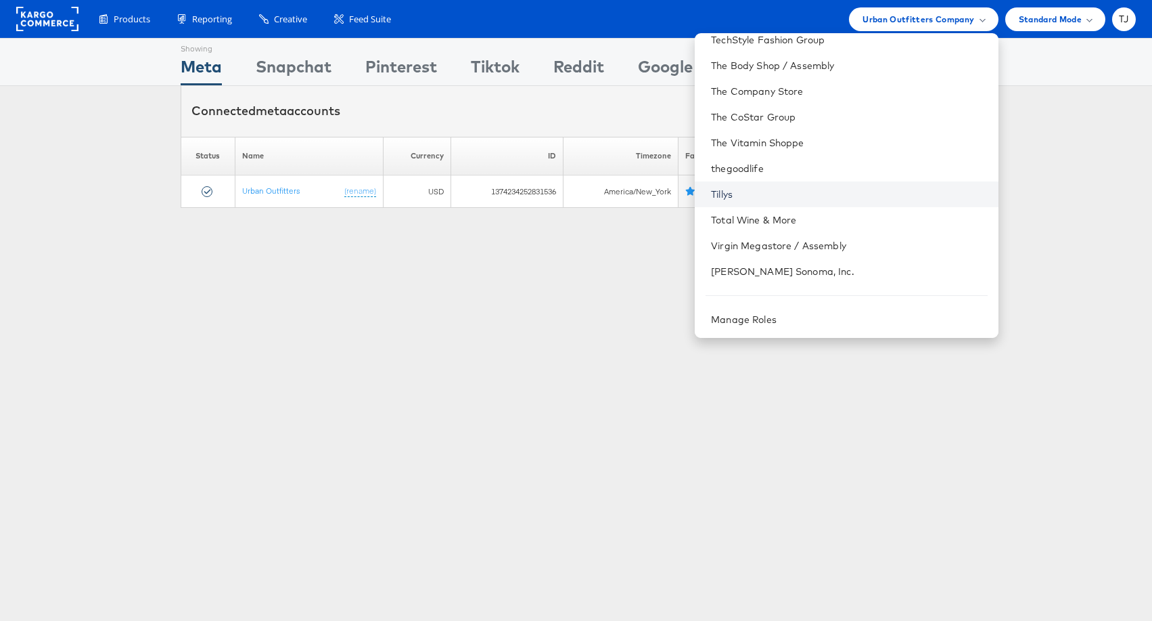
scroll to position [94, 0]
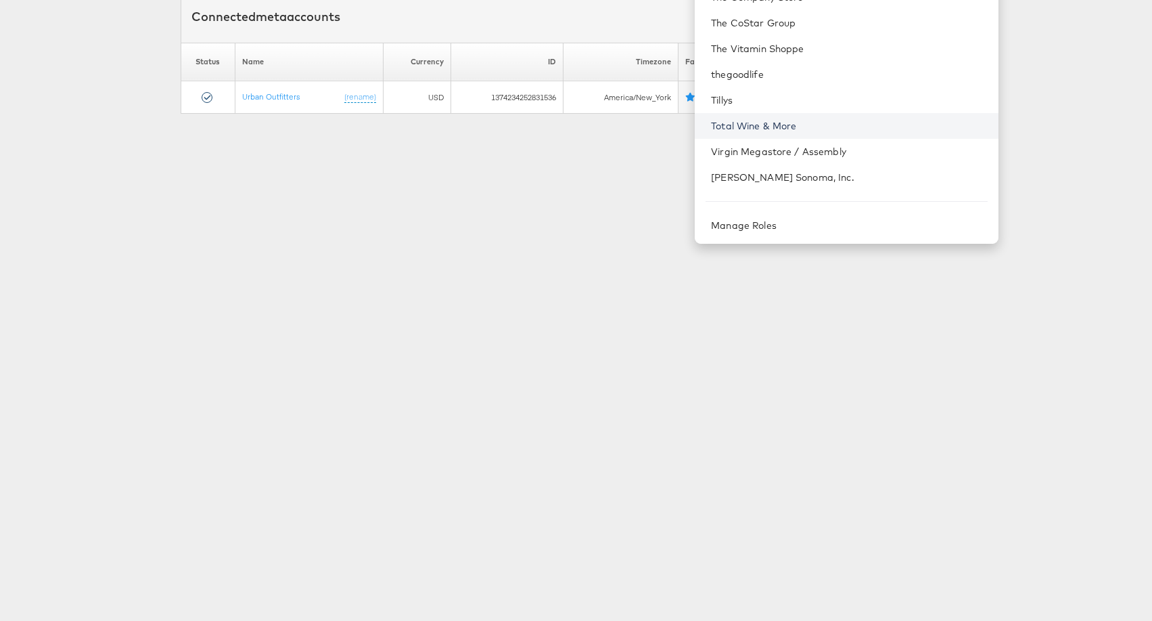
click at [828, 122] on link "Total Wine & More" at bounding box center [849, 126] width 276 height 14
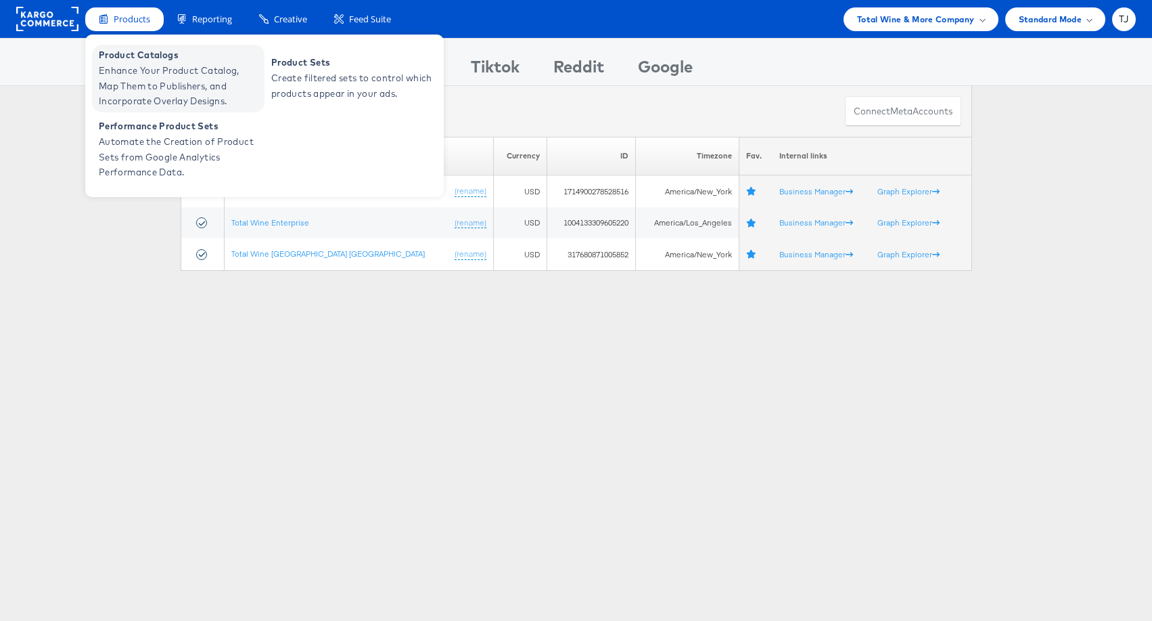
click at [126, 58] on span "Product Catalogs" at bounding box center [180, 55] width 162 height 16
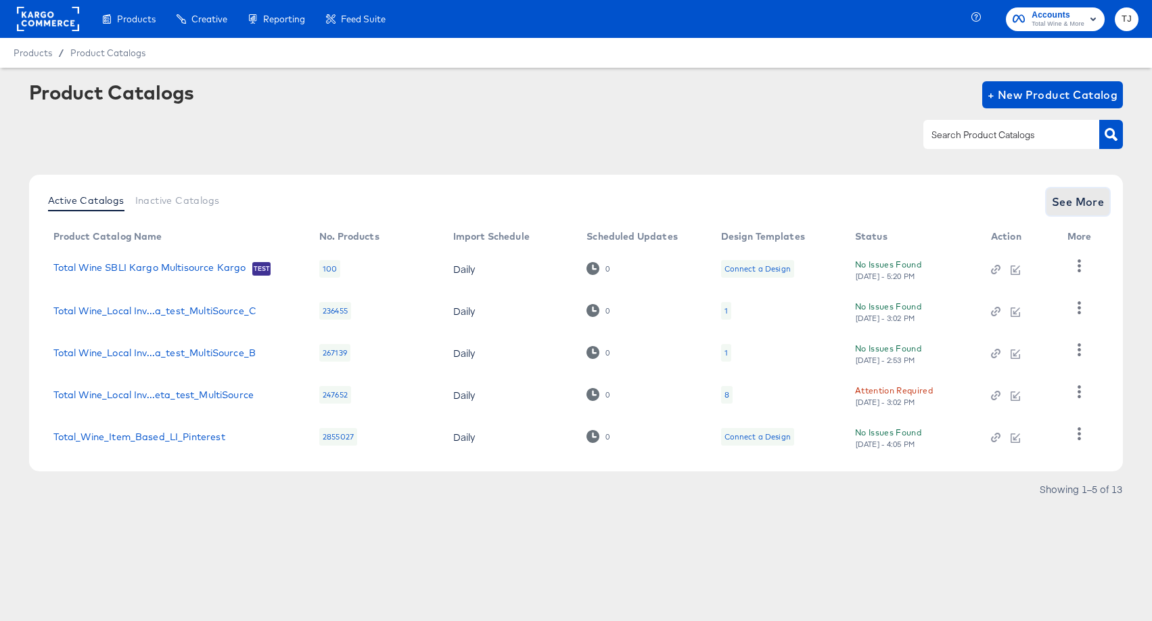
click at [1079, 203] on span "See More" at bounding box center [1078, 201] width 53 height 19
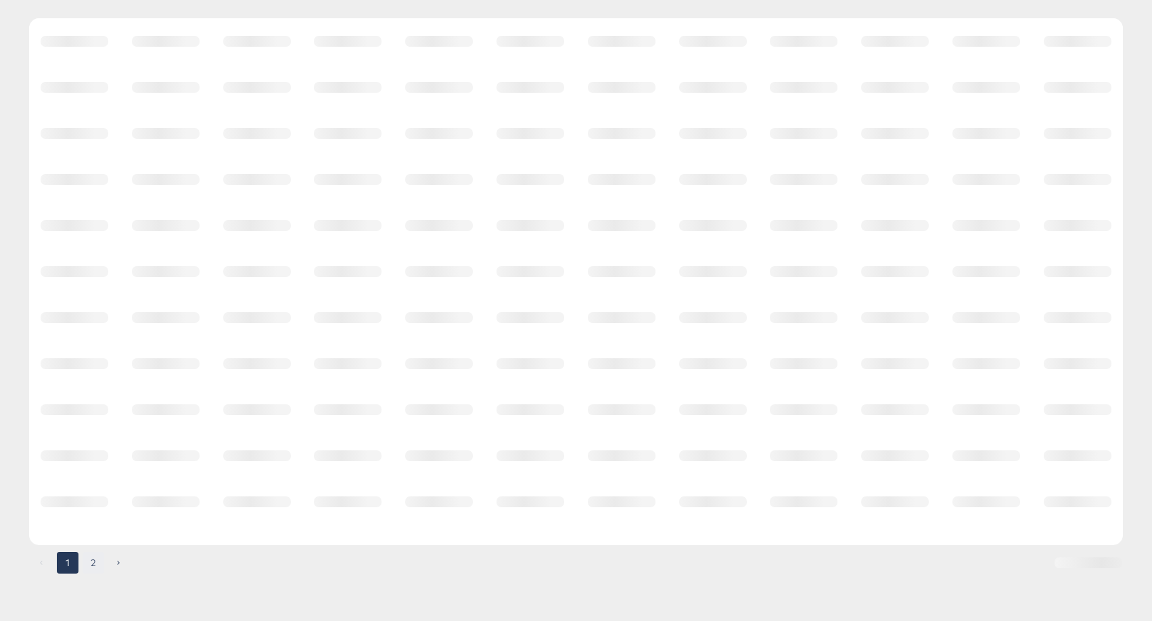
scroll to position [136, 0]
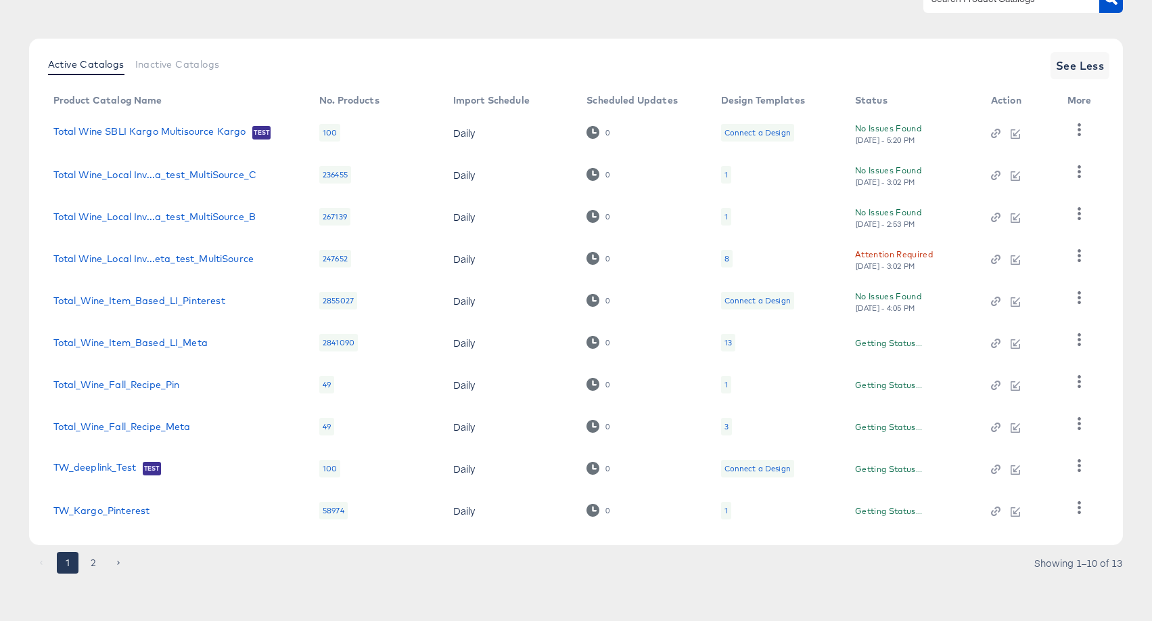
click at [91, 563] on button "2" at bounding box center [94, 563] width 22 height 22
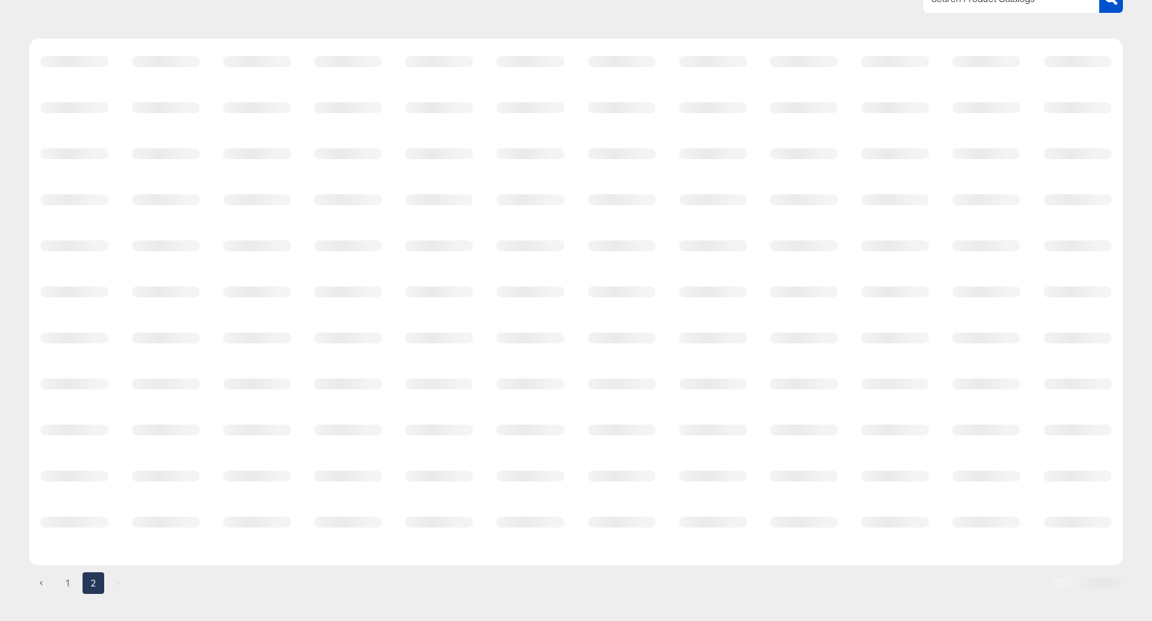
scroll to position [0, 0]
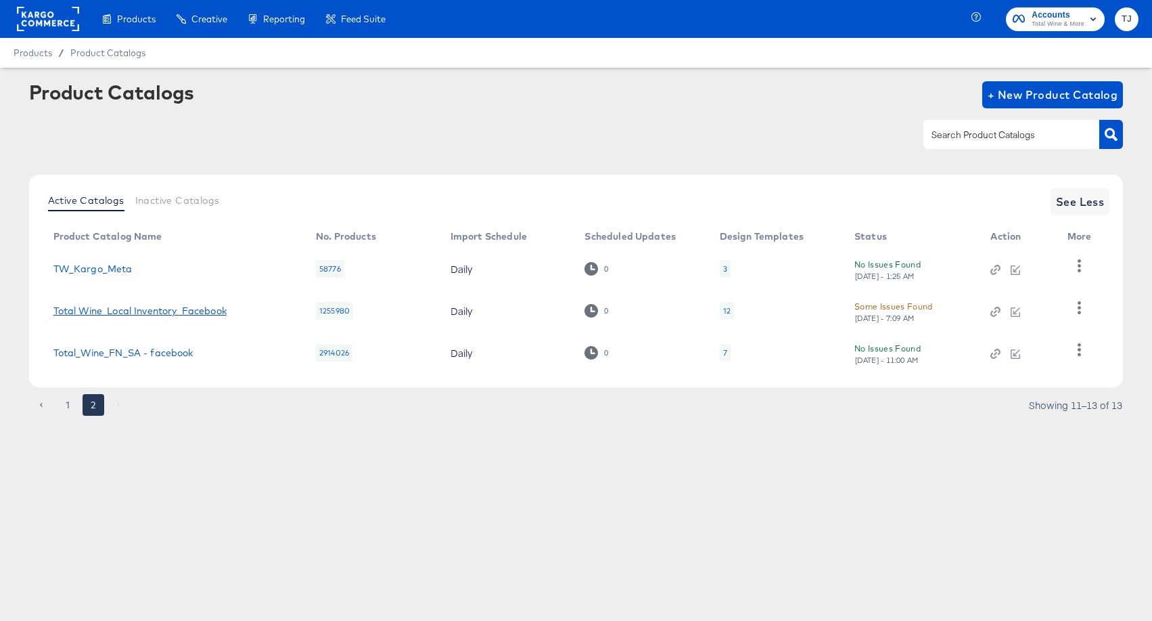
click at [141, 307] on link "Total Wine_Local Inventory_Facebook" at bounding box center [139, 310] width 173 height 11
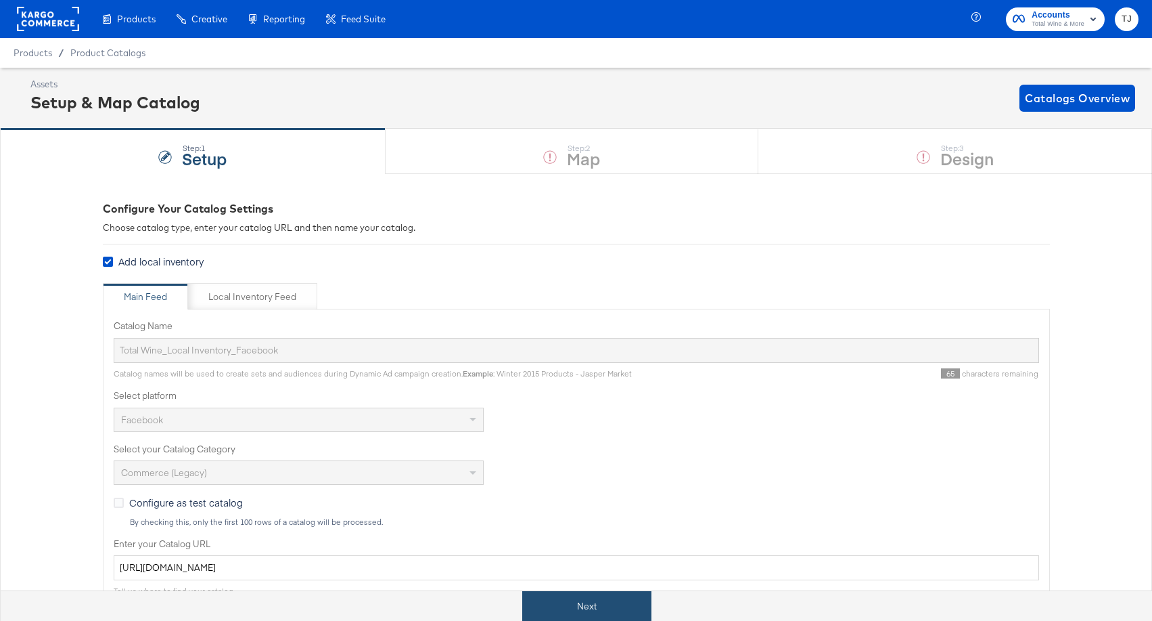
click at [566, 606] on button "Next" at bounding box center [586, 606] width 129 height 30
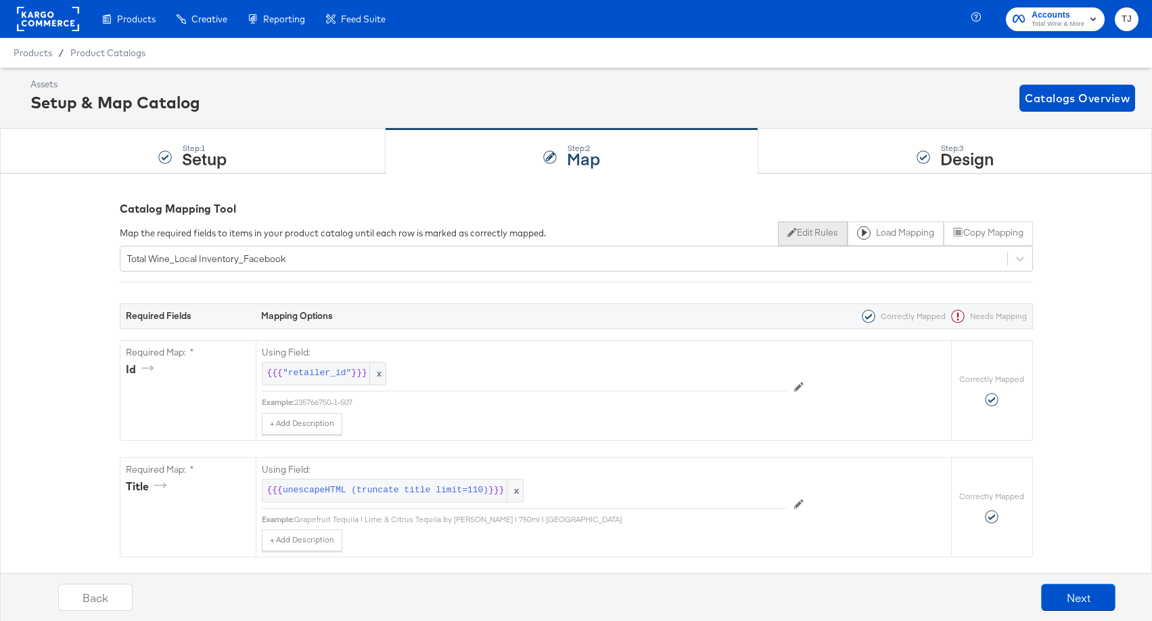
click at [812, 235] on button "Edit Rules" at bounding box center [813, 233] width 70 height 24
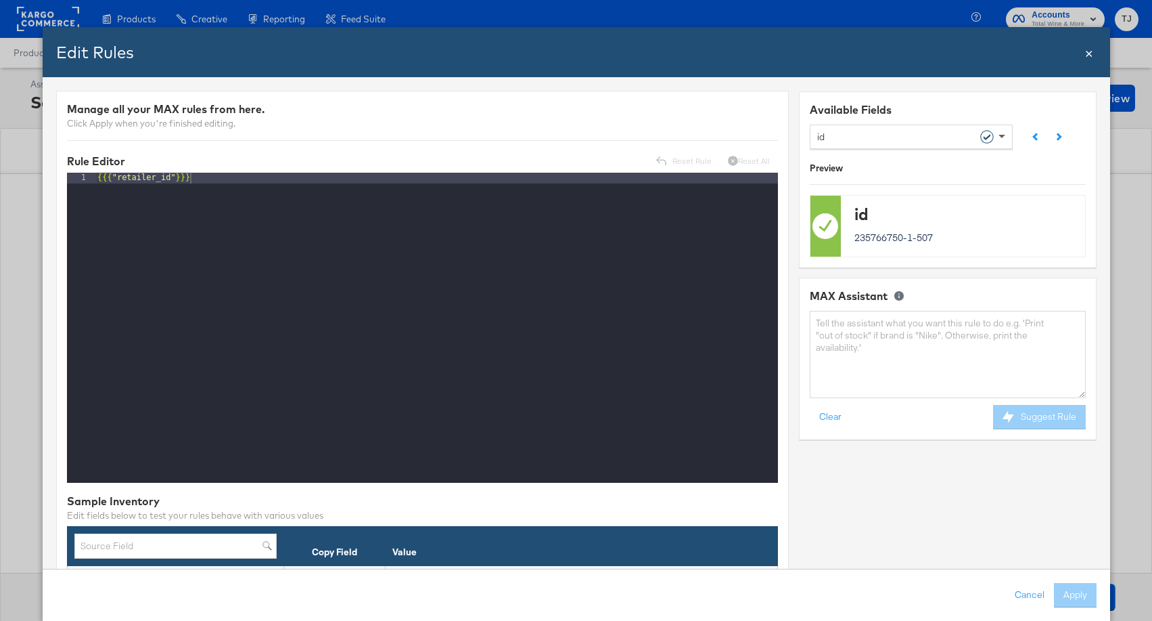
click at [1003, 143] on span at bounding box center [1003, 136] width 17 height 23
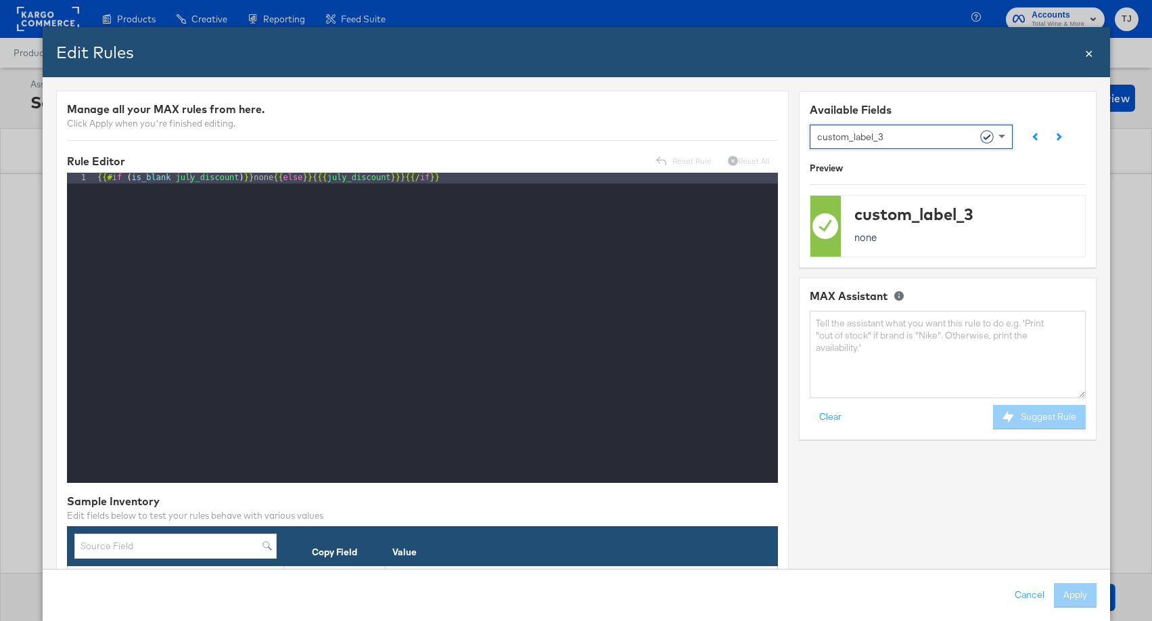
click at [229, 181] on div "{{# if ( is_blank july_discount ) }} none {{ else }} {{{ july_discount }}} {{/ …" at bounding box center [436, 339] width 683 height 332
click at [236, 177] on div "{{# if ( is_blank july_discount ) }} none {{ else }} {{{ july_discount }}} {{/ …" at bounding box center [436, 339] width 683 height 332
drag, startPoint x: 237, startPoint y: 177, endPoint x: 176, endPoint y: 177, distance: 60.9
click at [176, 177] on div "{{# if ( is_blank july_discount ) }} none {{ else }} {{{ july_discount }}} {{/ …" at bounding box center [436, 339] width 683 height 332
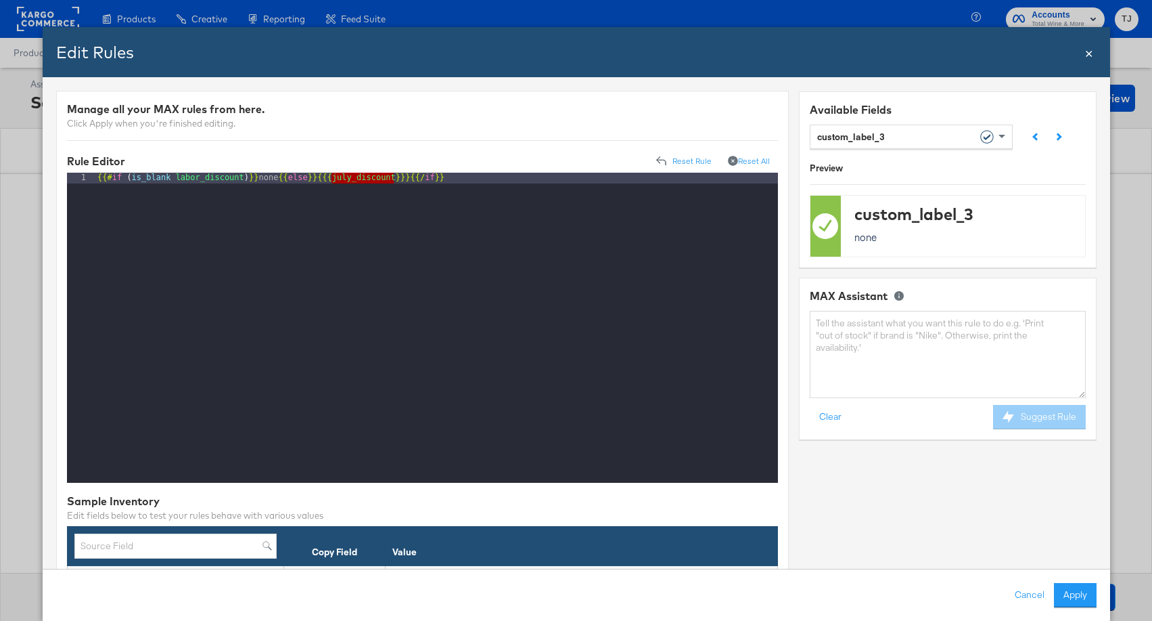
drag, startPoint x: 393, startPoint y: 179, endPoint x: 330, endPoint y: 179, distance: 62.9
click at [330, 179] on div "{{# if ( is_blank labor_discount ) }} none {{ else }} {{{ july_discount }}} {{/…" at bounding box center [436, 339] width 683 height 332
click at [1082, 596] on button "Apply" at bounding box center [1075, 595] width 43 height 24
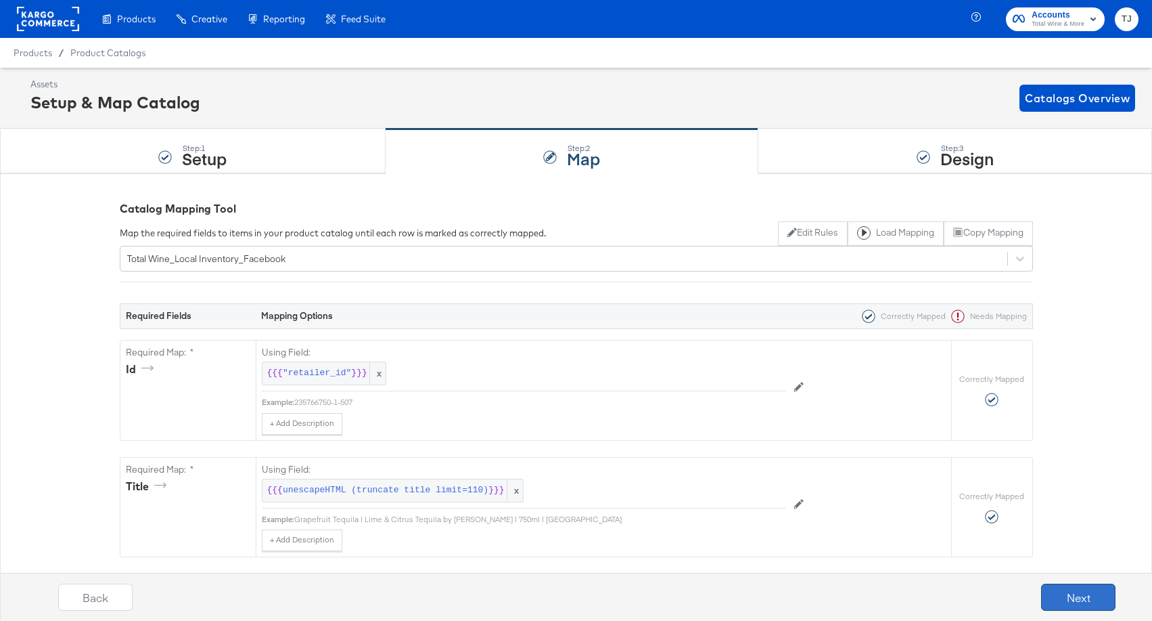
click at [1087, 596] on button "Next" at bounding box center [1078, 596] width 74 height 27
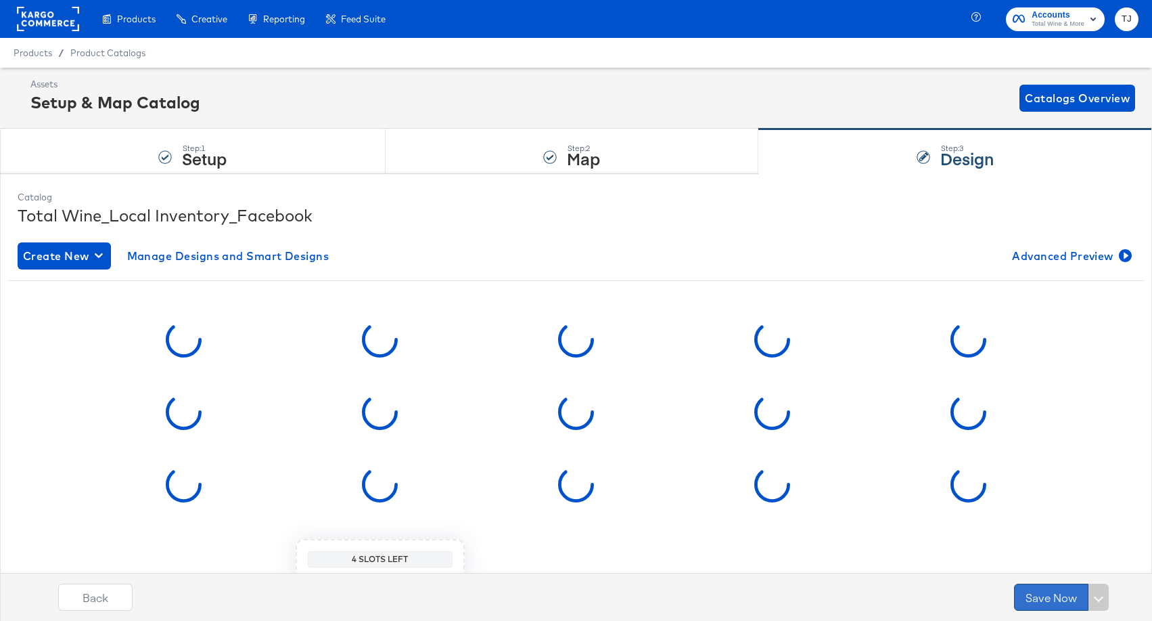
click at [1058, 593] on button "Save Now" at bounding box center [1051, 596] width 74 height 27
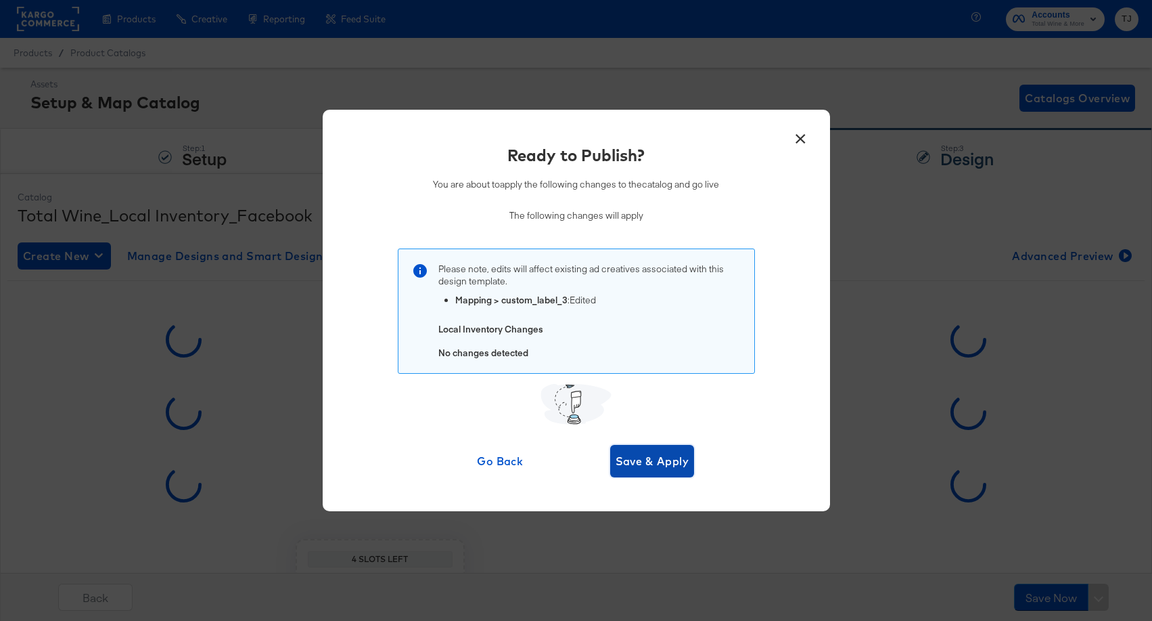
click at [682, 462] on span "Save & Apply" at bounding box center [653, 460] width 74 height 19
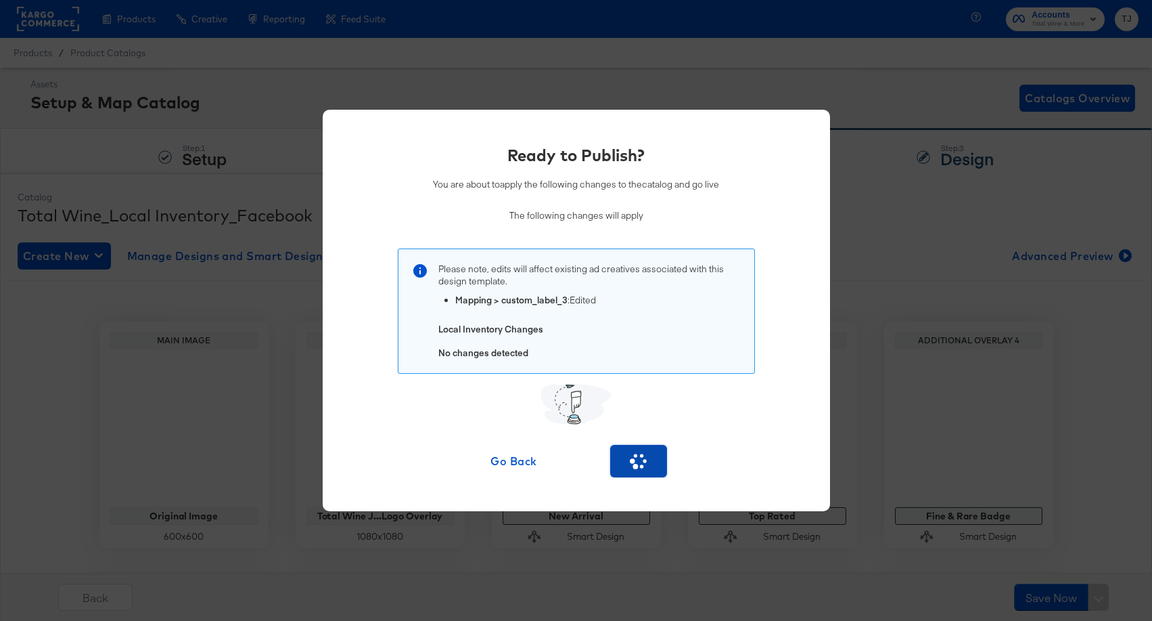
scroll to position [6, 0]
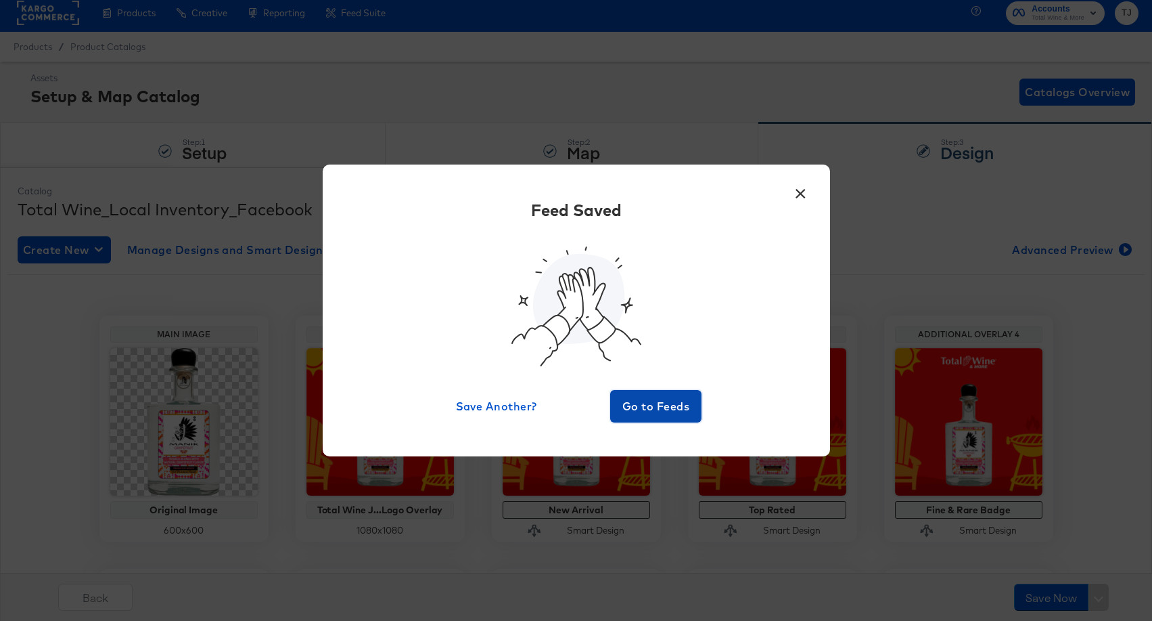
click at [666, 401] on span "Go to Feeds" at bounding box center [656, 406] width 81 height 19
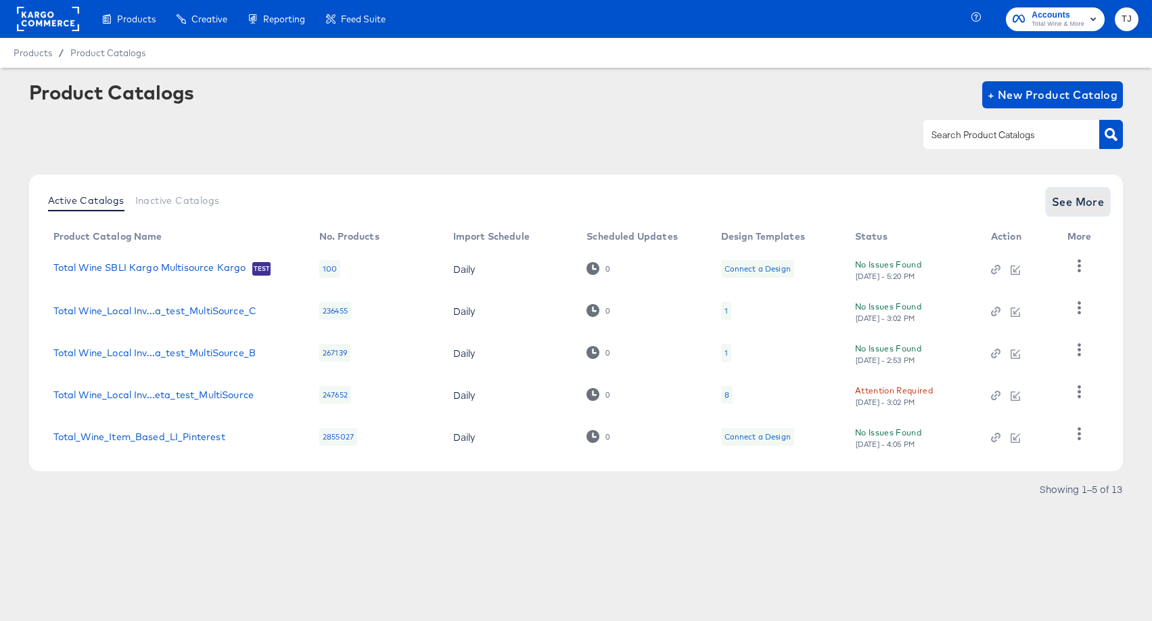
click at [1088, 204] on span "See More" at bounding box center [1078, 201] width 53 height 19
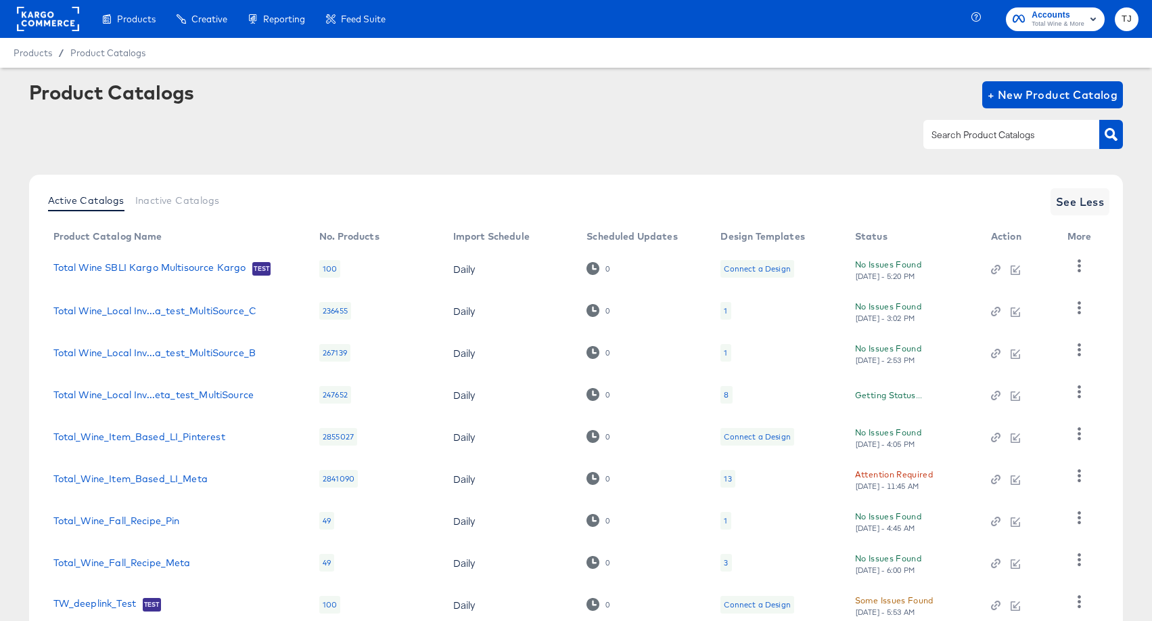
scroll to position [136, 0]
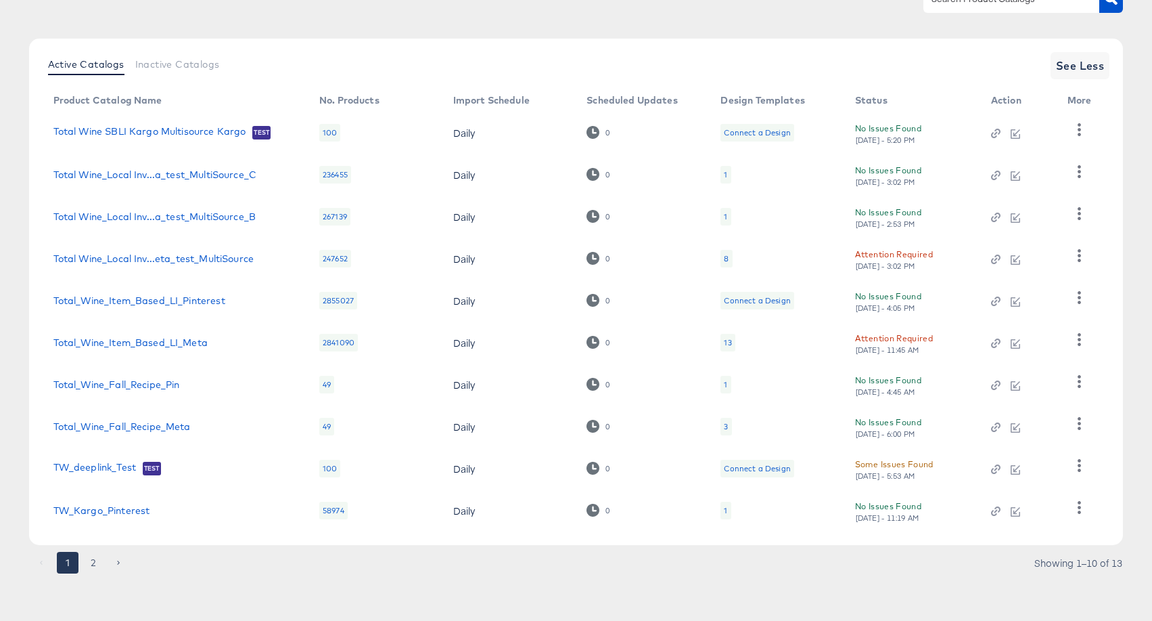
click at [93, 563] on button "2" at bounding box center [94, 563] width 22 height 22
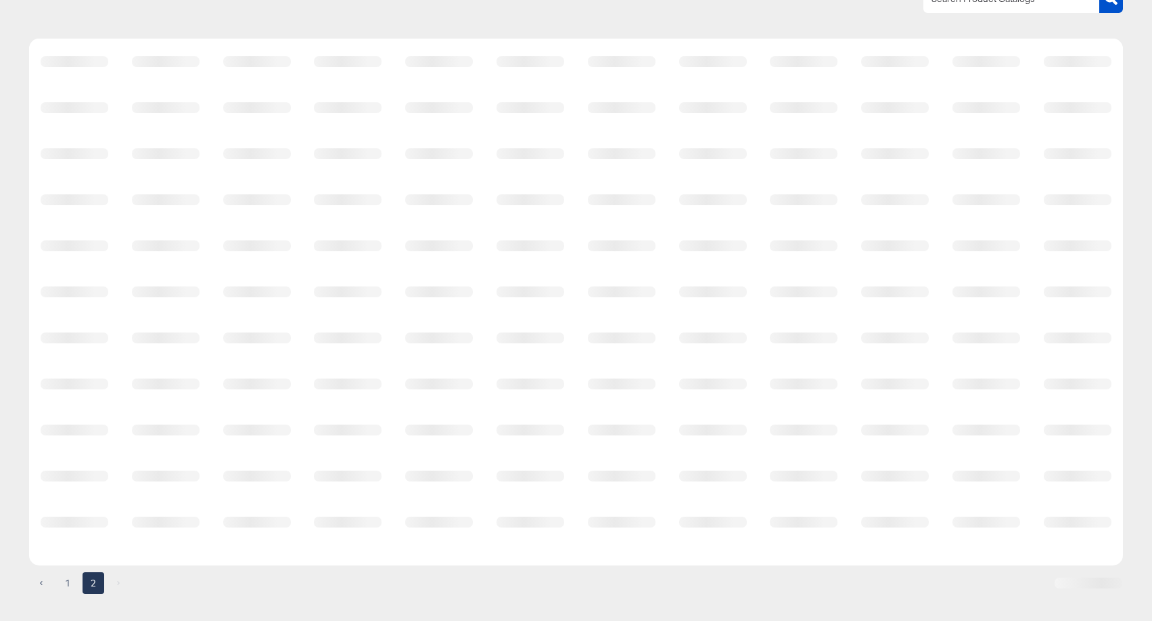
scroll to position [0, 0]
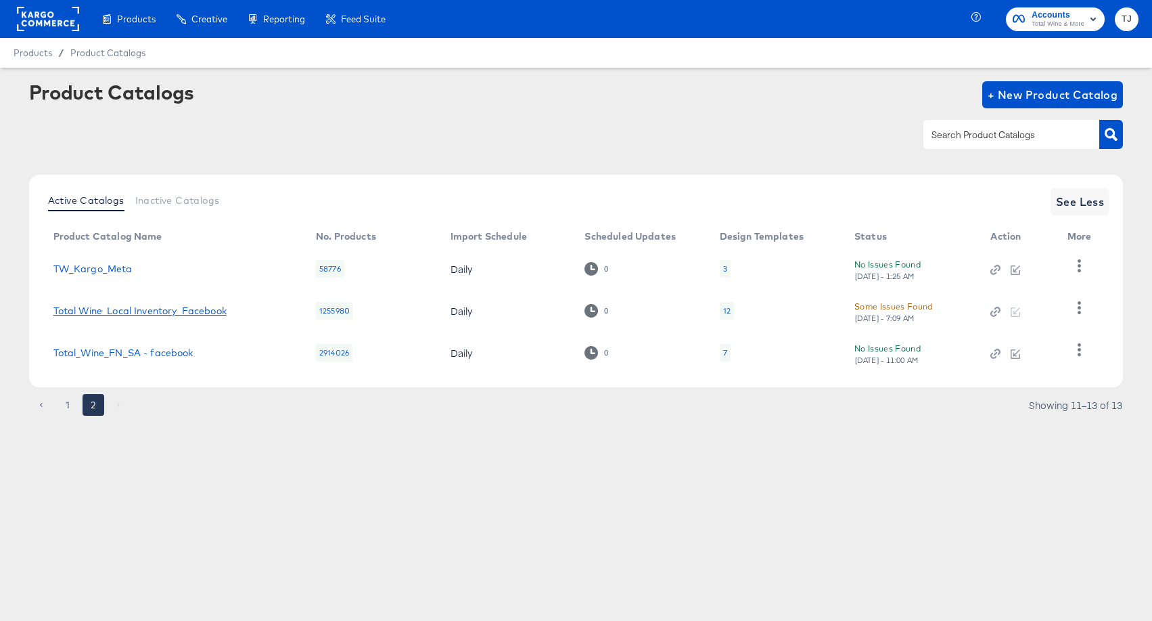
click at [130, 310] on link "Total Wine_Local Inventory_Facebook" at bounding box center [139, 310] width 173 height 11
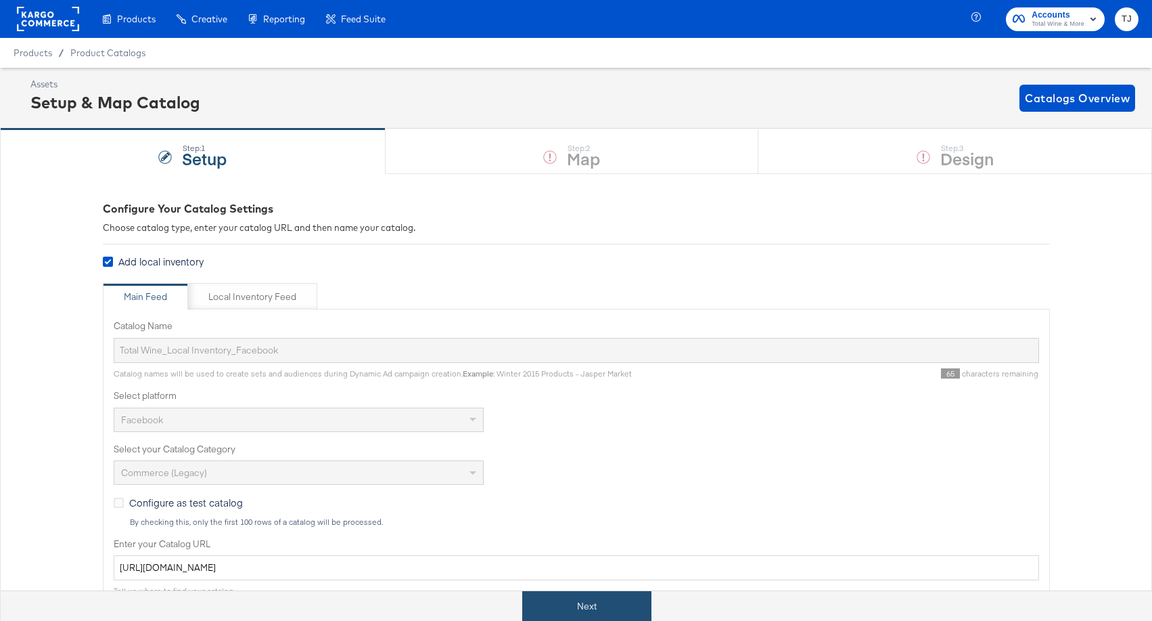
click at [572, 605] on button "Next" at bounding box center [586, 606] width 129 height 30
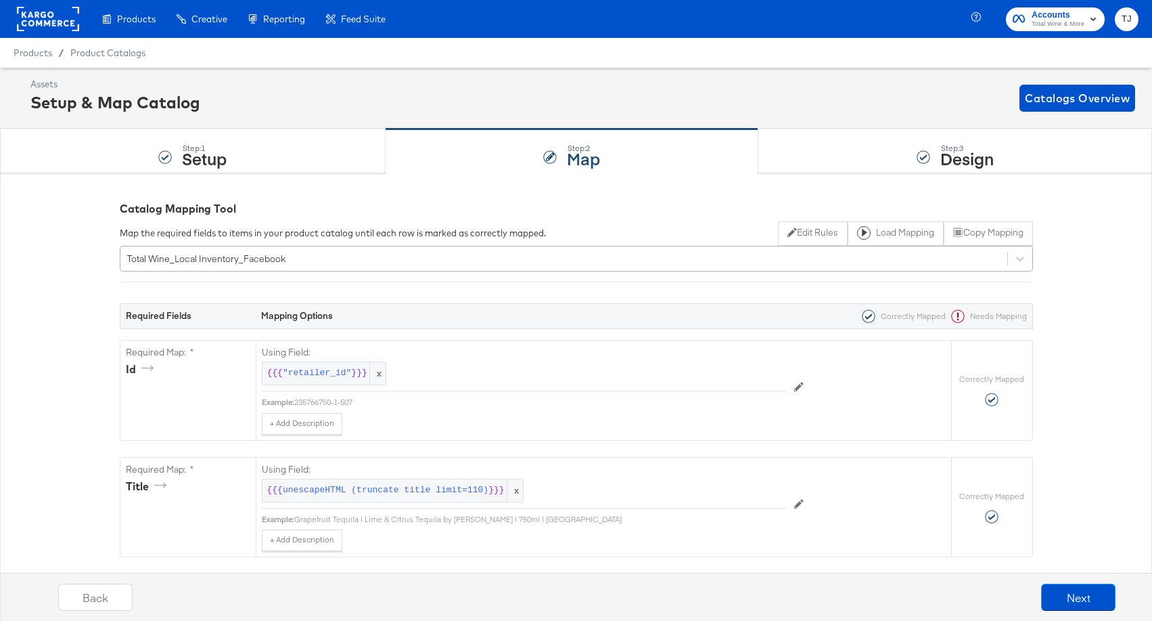
click at [329, 260] on div "Total Wine_Local Inventory_Facebook" at bounding box center [563, 258] width 887 height 21
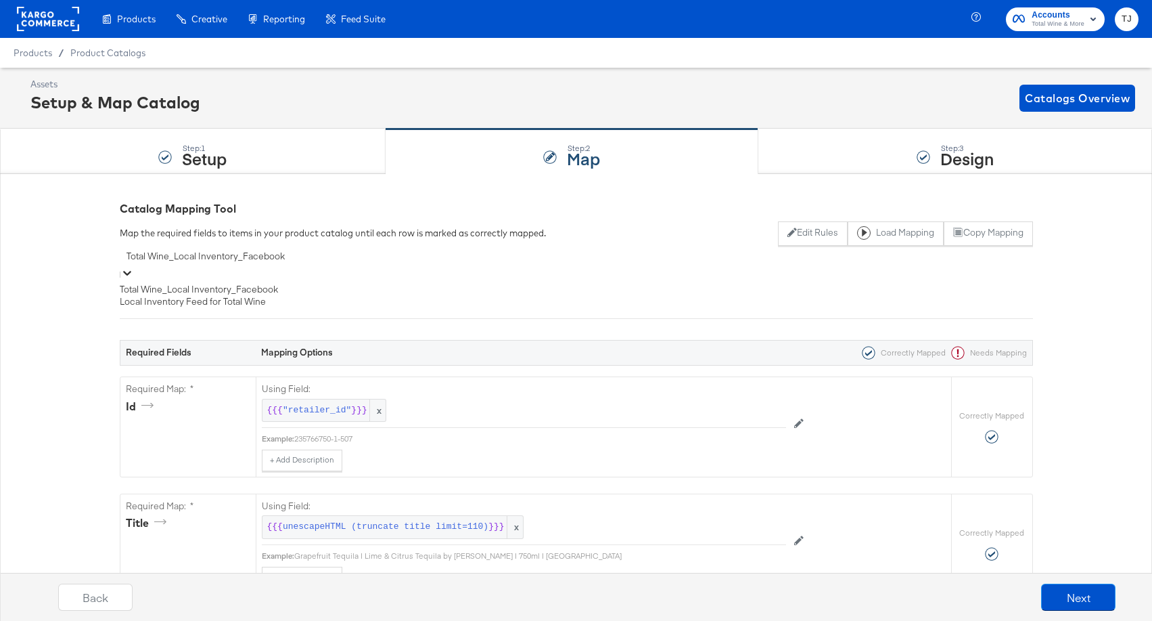
click at [301, 308] on div "Local Inventory Feed for Total Wine" at bounding box center [577, 301] width 914 height 13
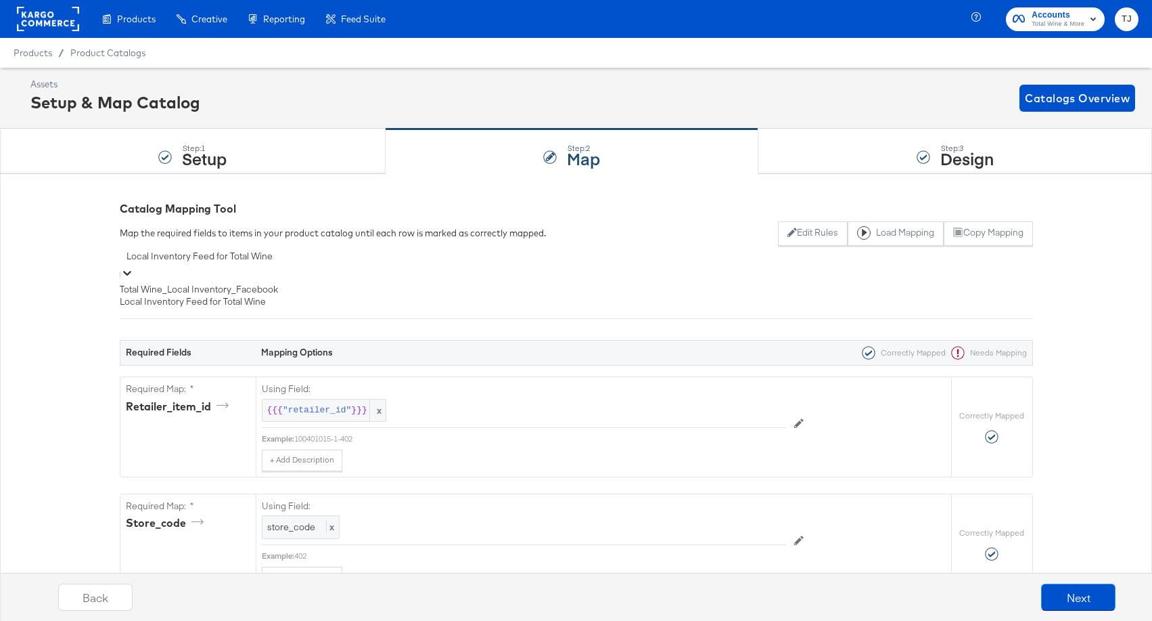
click at [311, 263] on div "Local Inventory Feed for Total Wine" at bounding box center [577, 256] width 914 height 21
click at [288, 293] on div "Total Wine_Local Inventory_Facebook" at bounding box center [577, 289] width 914 height 13
